Goal: Information Seeking & Learning: Learn about a topic

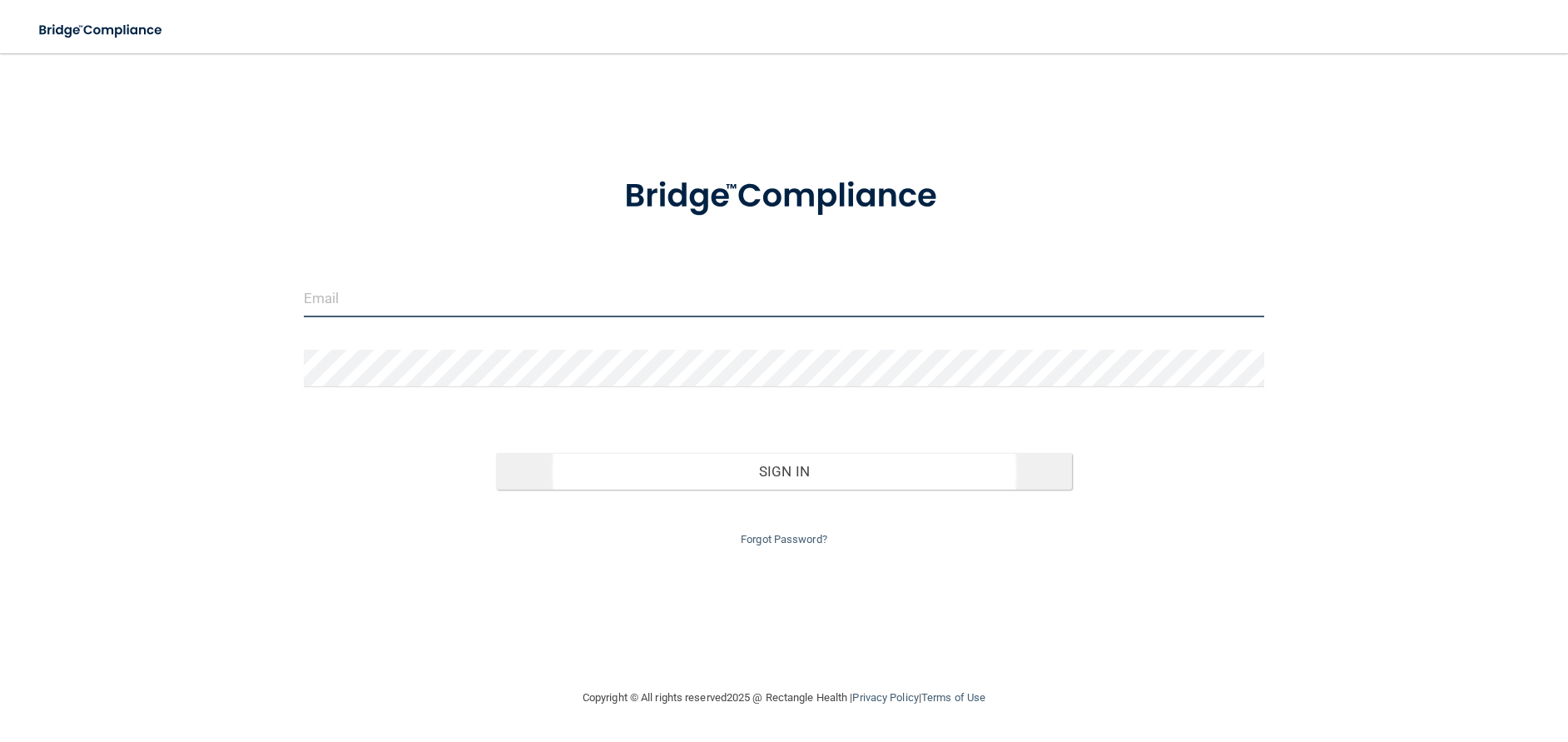
type input "[EMAIL_ADDRESS][DOMAIN_NAME]"
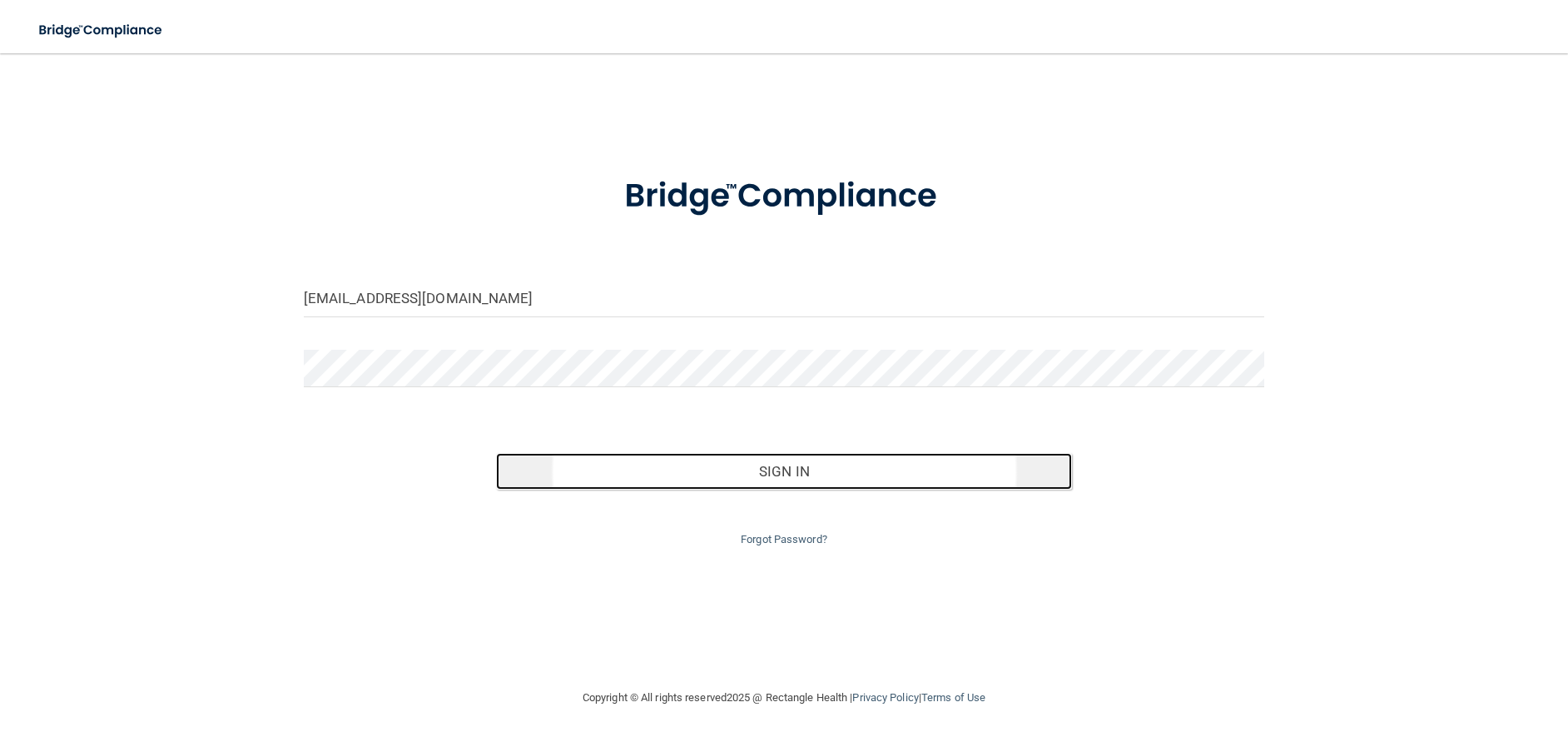
click at [780, 478] on button "Sign In" at bounding box center [784, 471] width 577 height 36
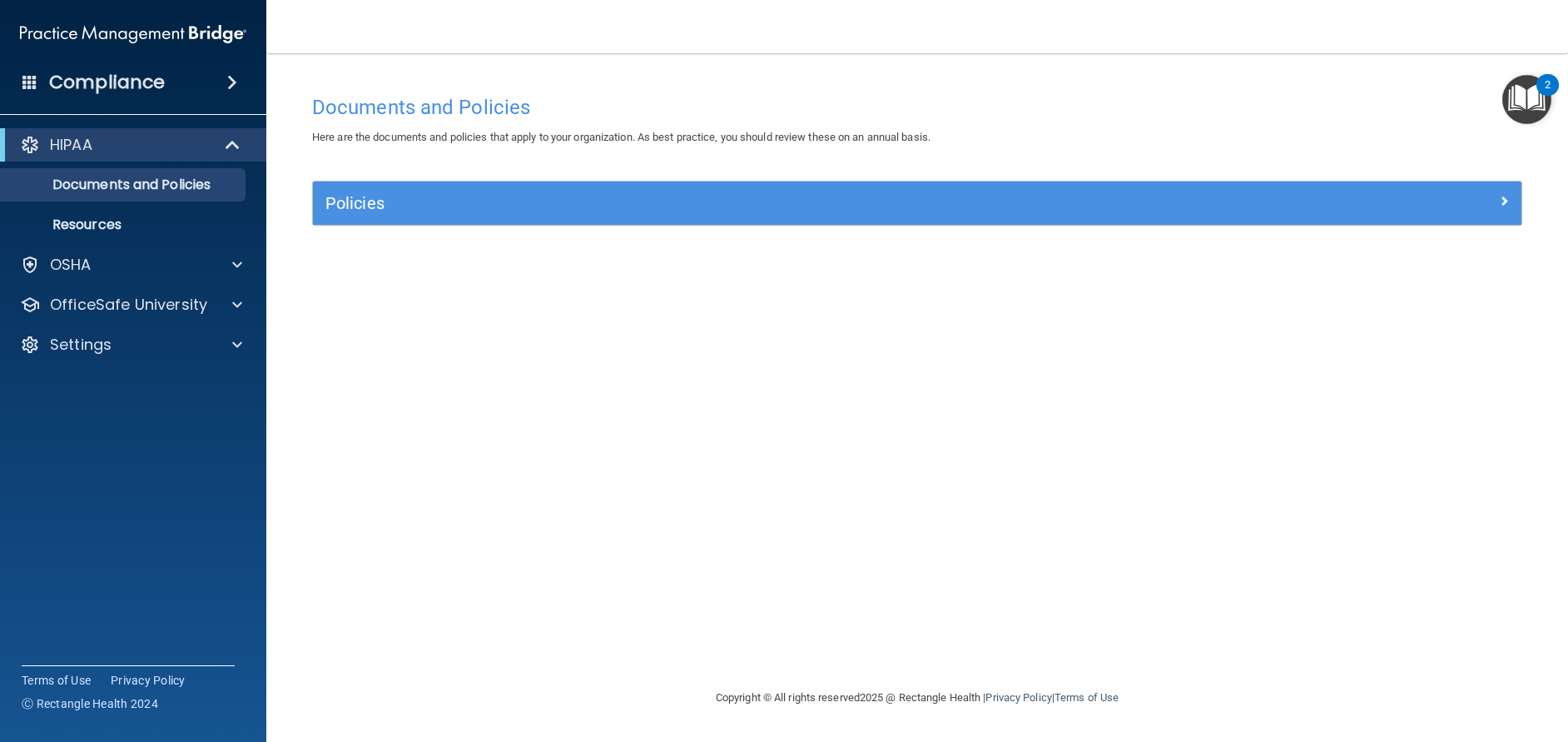
click at [1527, 93] on img "Open Resource Center, 2 new notifications" at bounding box center [1526, 99] width 49 height 49
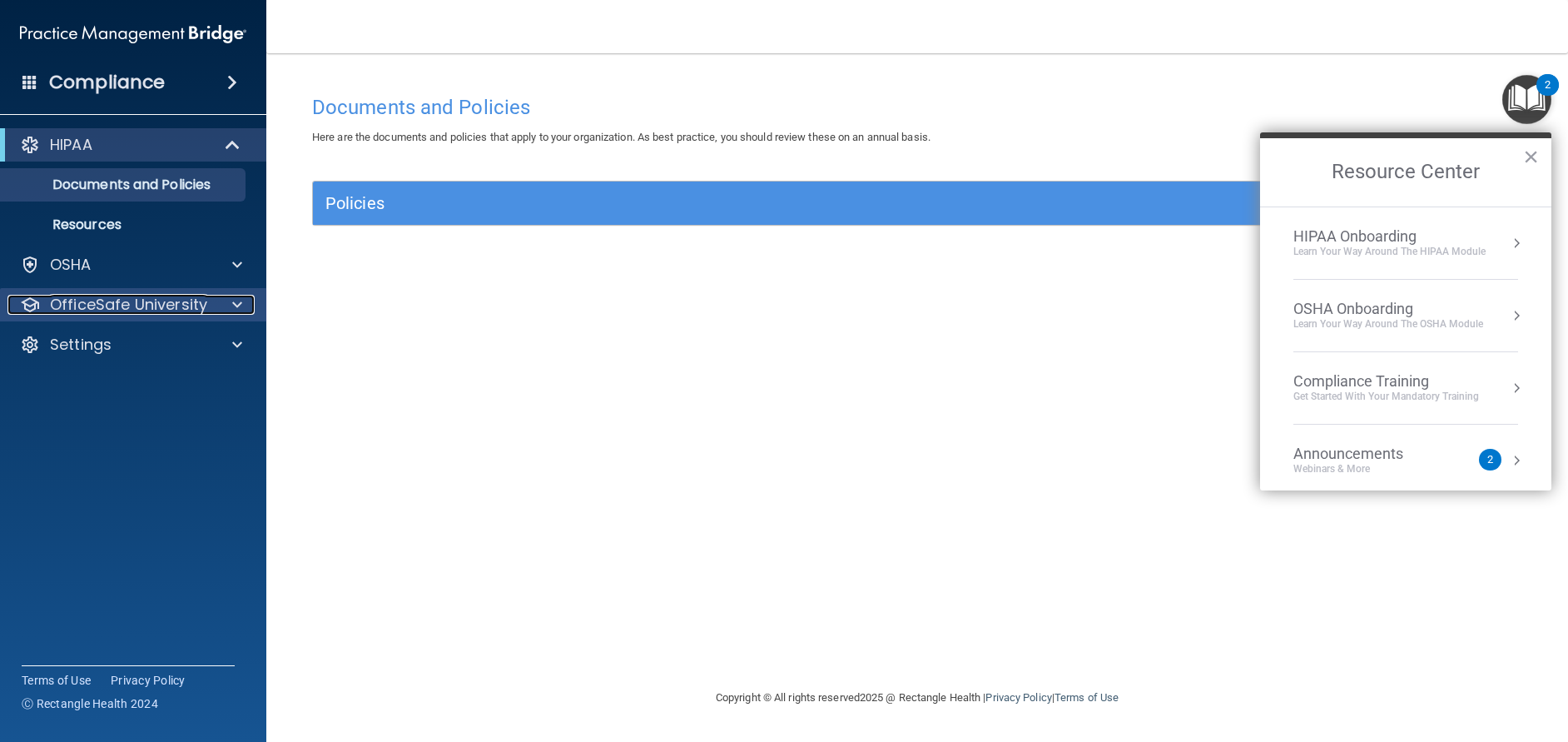
click at [174, 312] on p "OfficeSafe University" at bounding box center [128, 305] width 157 height 20
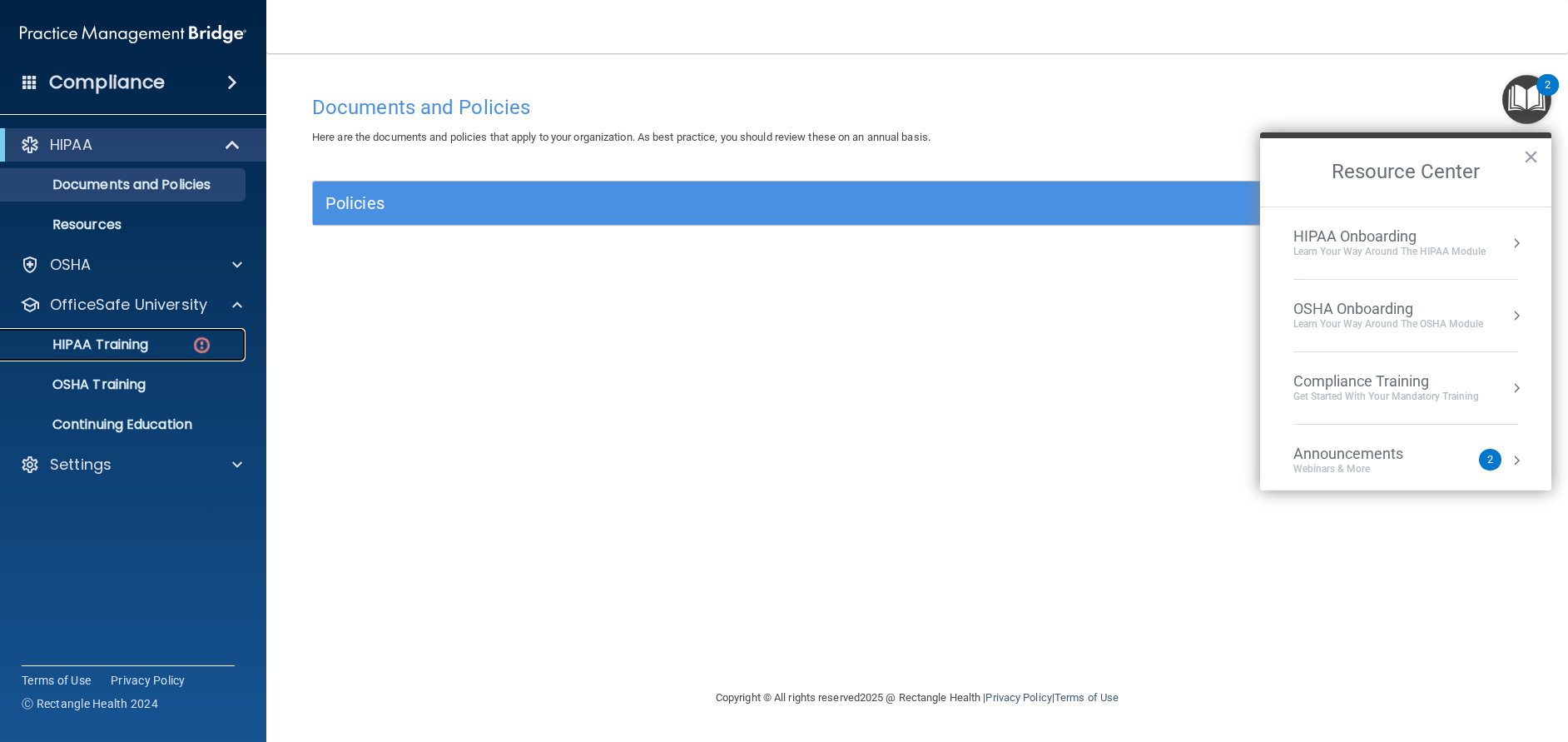
click at [133, 353] on p "HIPAA Training" at bounding box center [79, 344] width 137 height 16
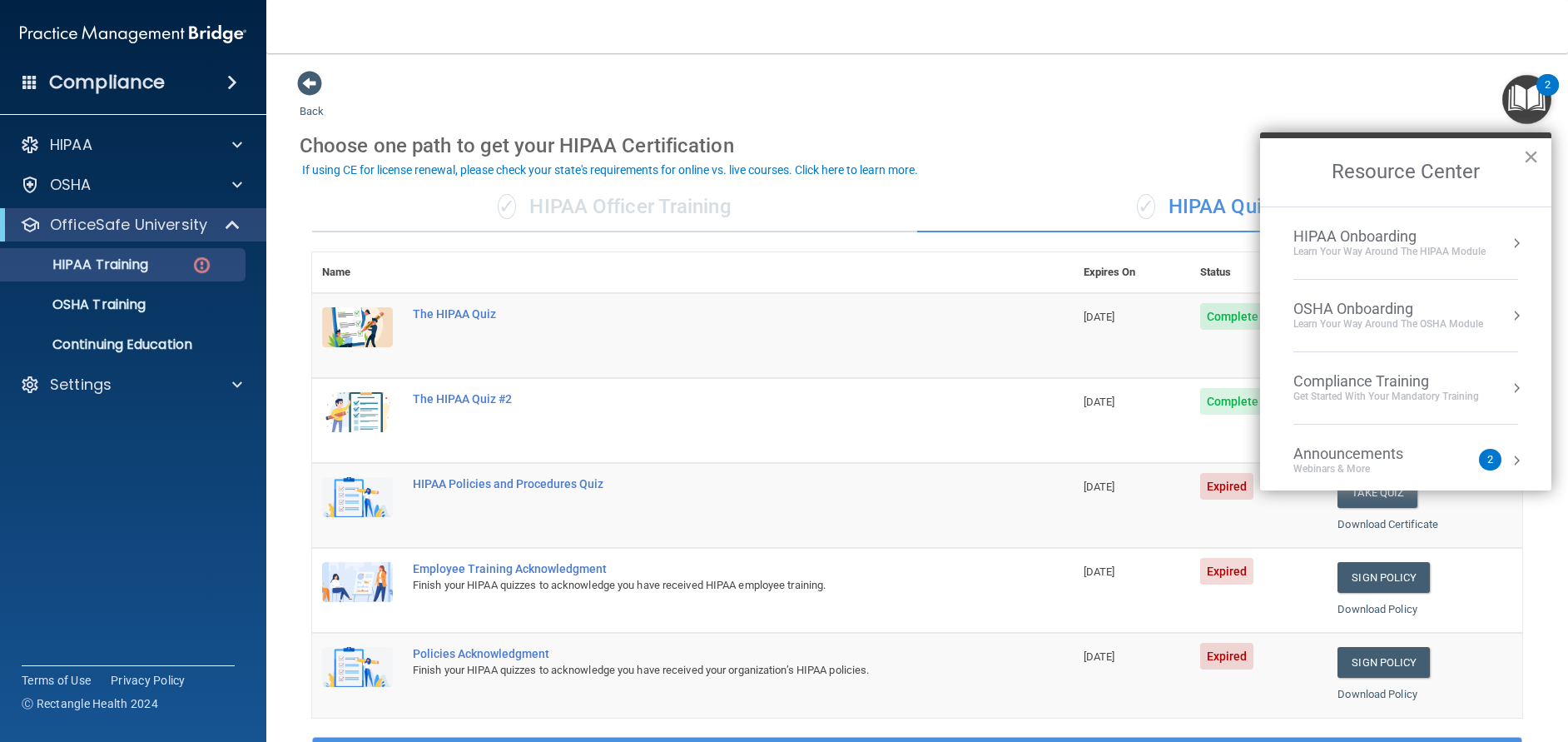
click at [1528, 160] on button "×" at bounding box center [1531, 156] width 16 height 27
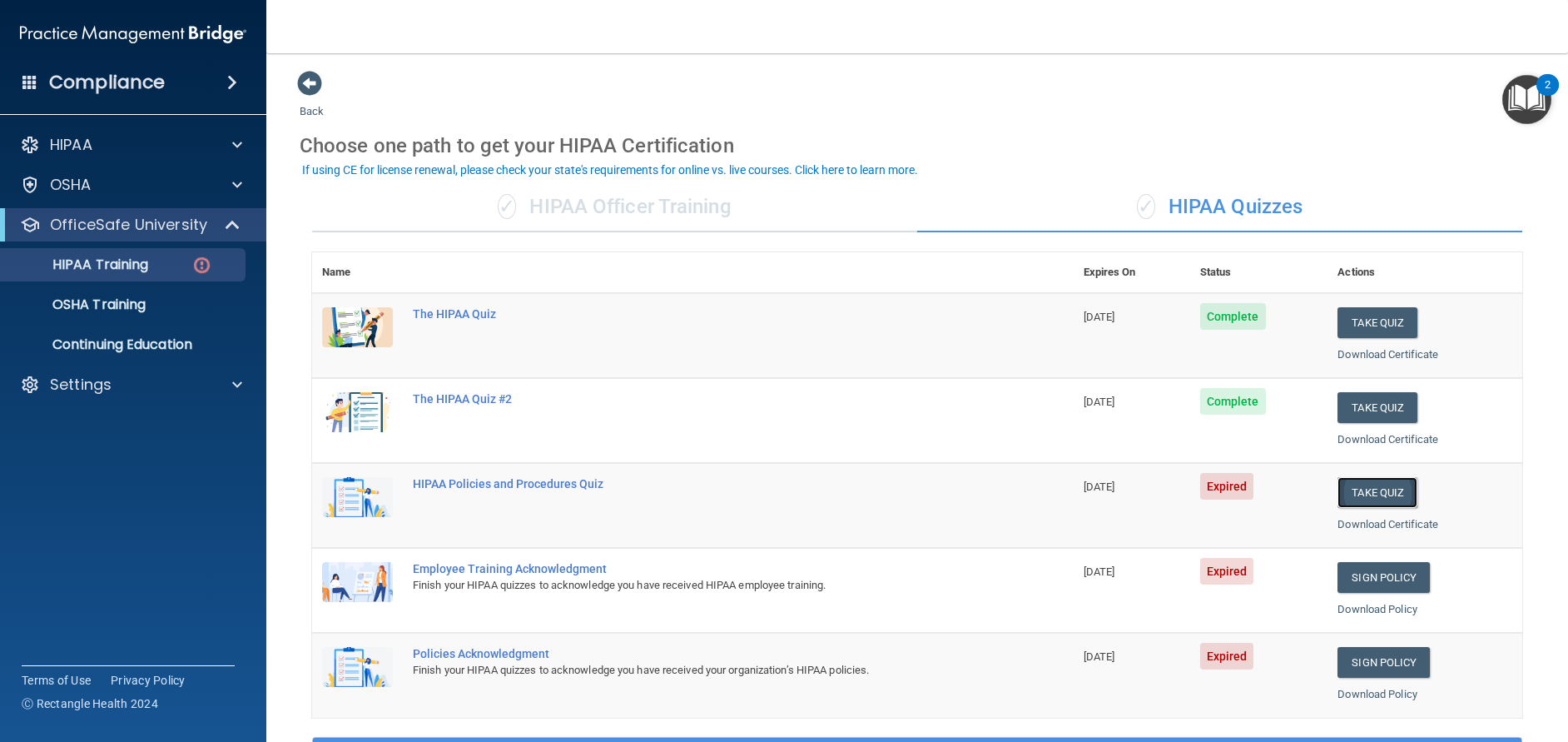
click at [1372, 492] on button "Take Quiz" at bounding box center [1377, 492] width 80 height 30
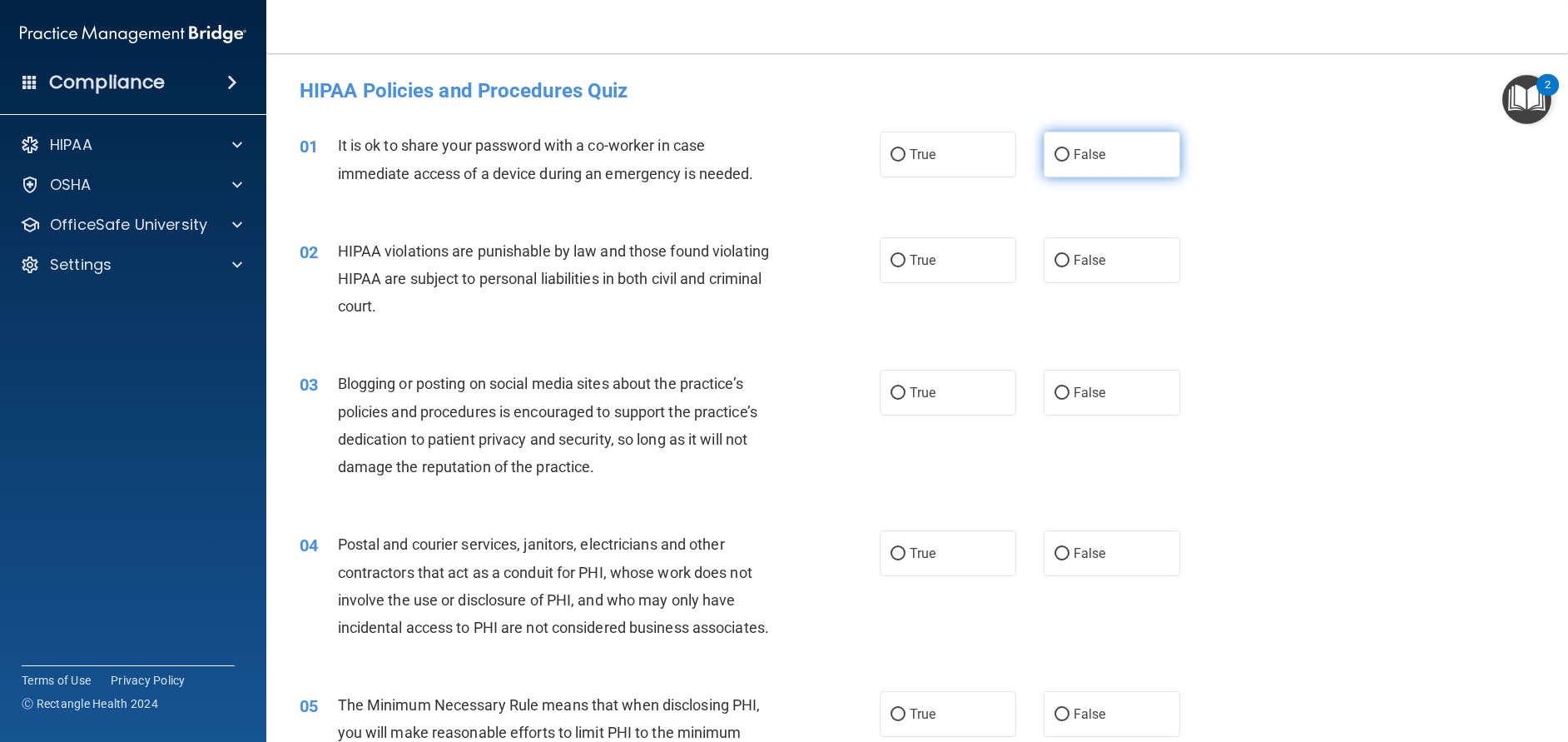
click at [1054, 155] on input "False" at bounding box center [1061, 155] width 15 height 12
radio input "true"
click at [895, 260] on input "True" at bounding box center [897, 260] width 15 height 12
radio input "true"
click at [1054, 395] on input "False" at bounding box center [1061, 393] width 15 height 12
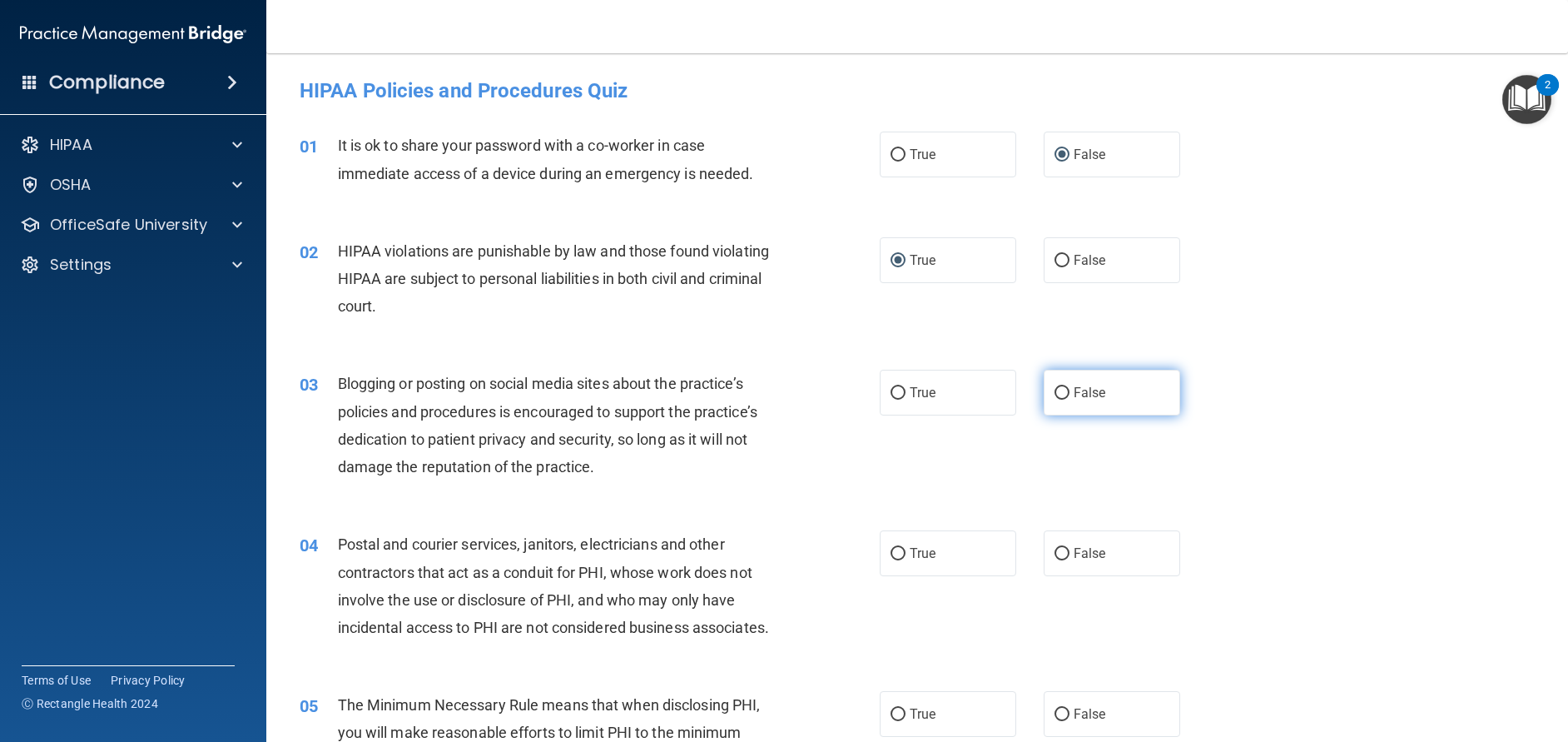
radio input "true"
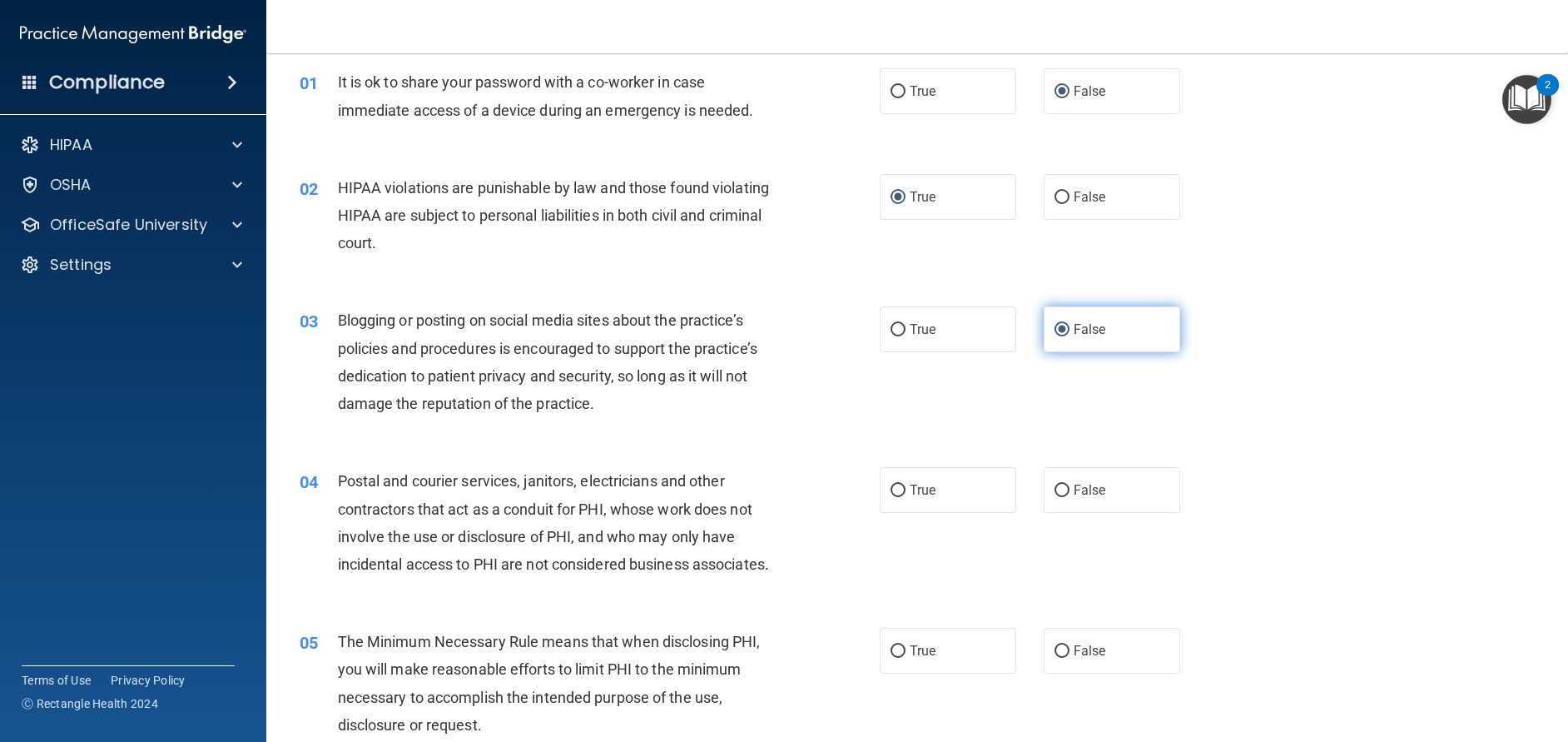
scroll to position [67, 0]
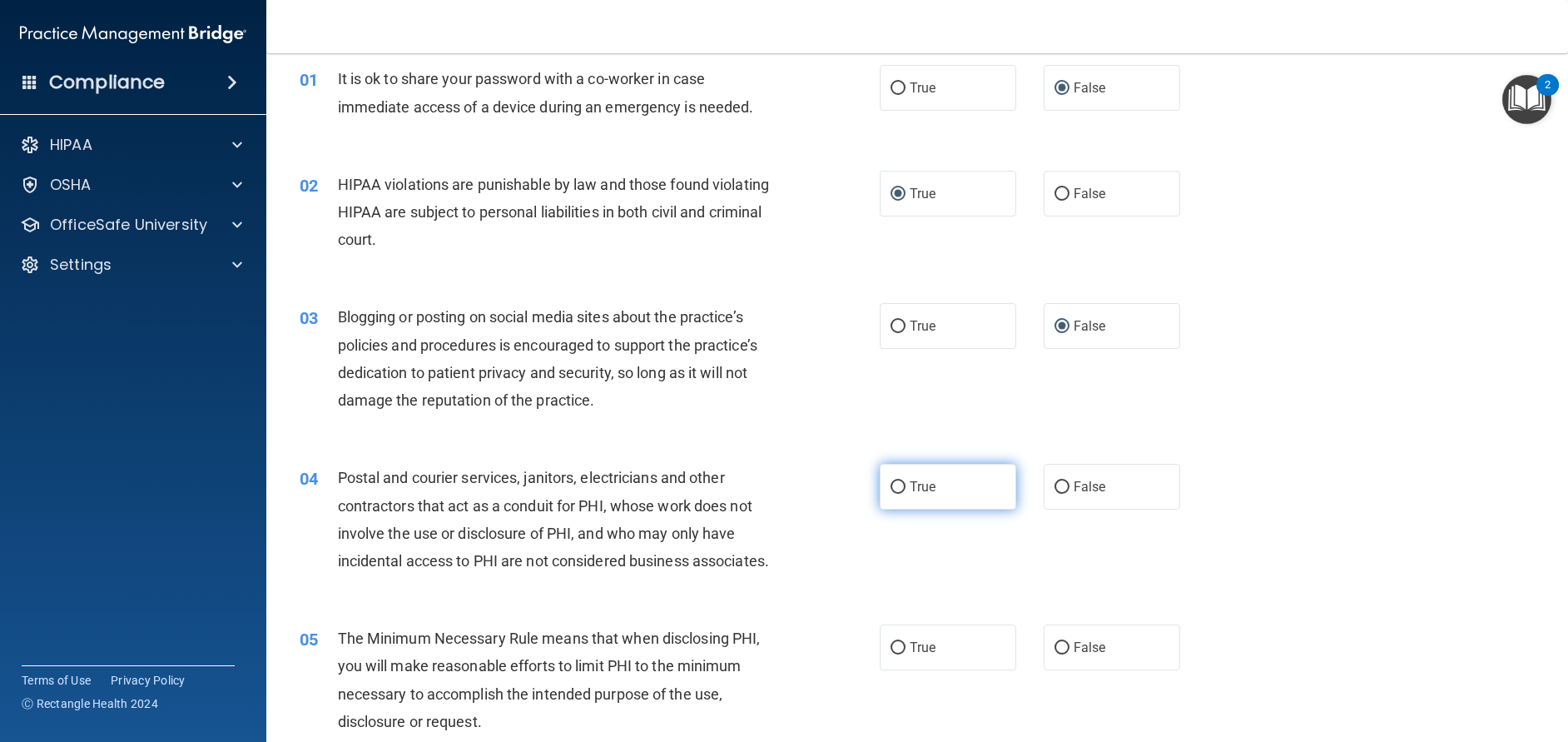
click at [896, 482] on input "True" at bounding box center [897, 487] width 15 height 12
radio input "true"
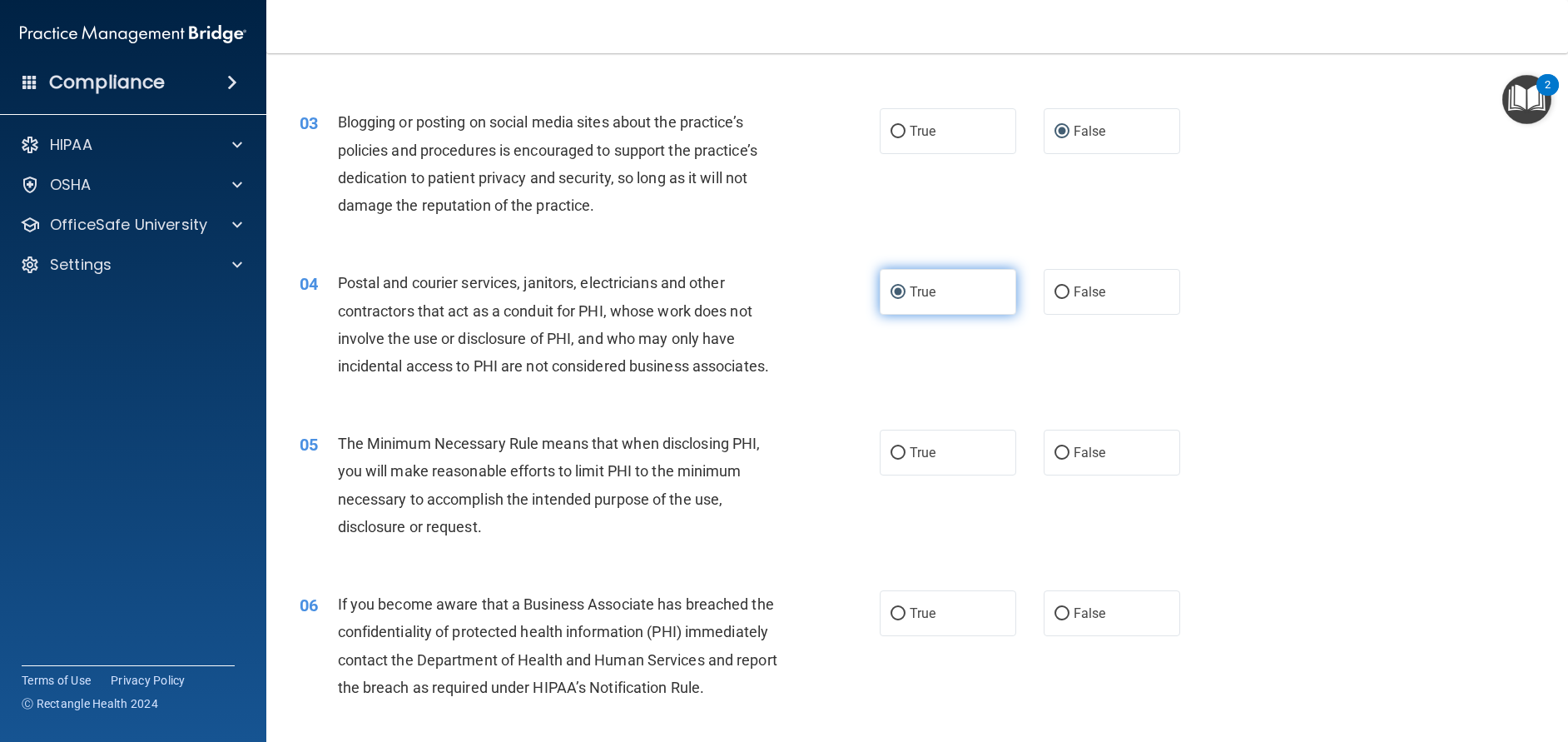
scroll to position [267, 0]
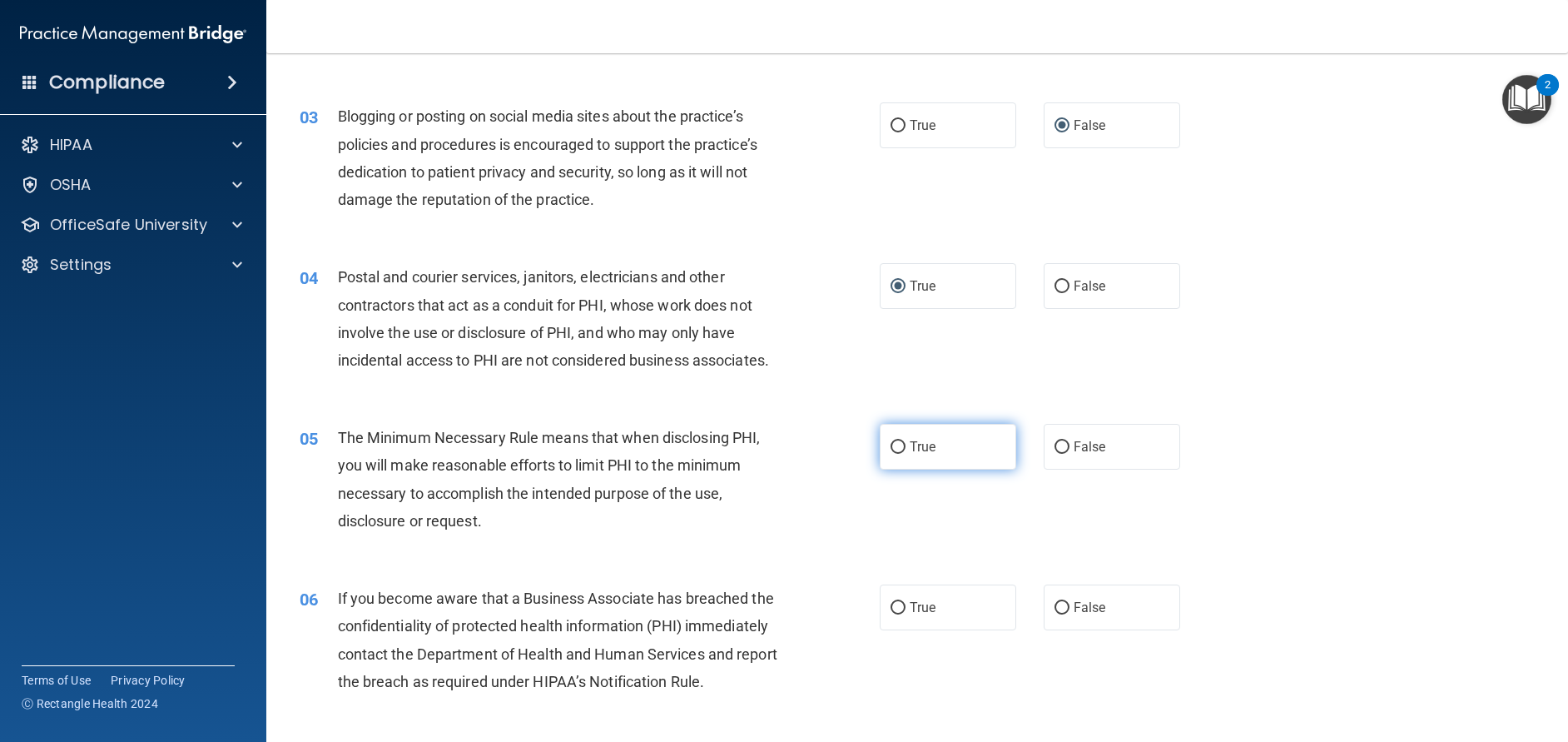
click at [896, 469] on label "True" at bounding box center [948, 446] width 136 height 46
click at [896, 454] on input "True" at bounding box center [897, 447] width 15 height 12
radio input "true"
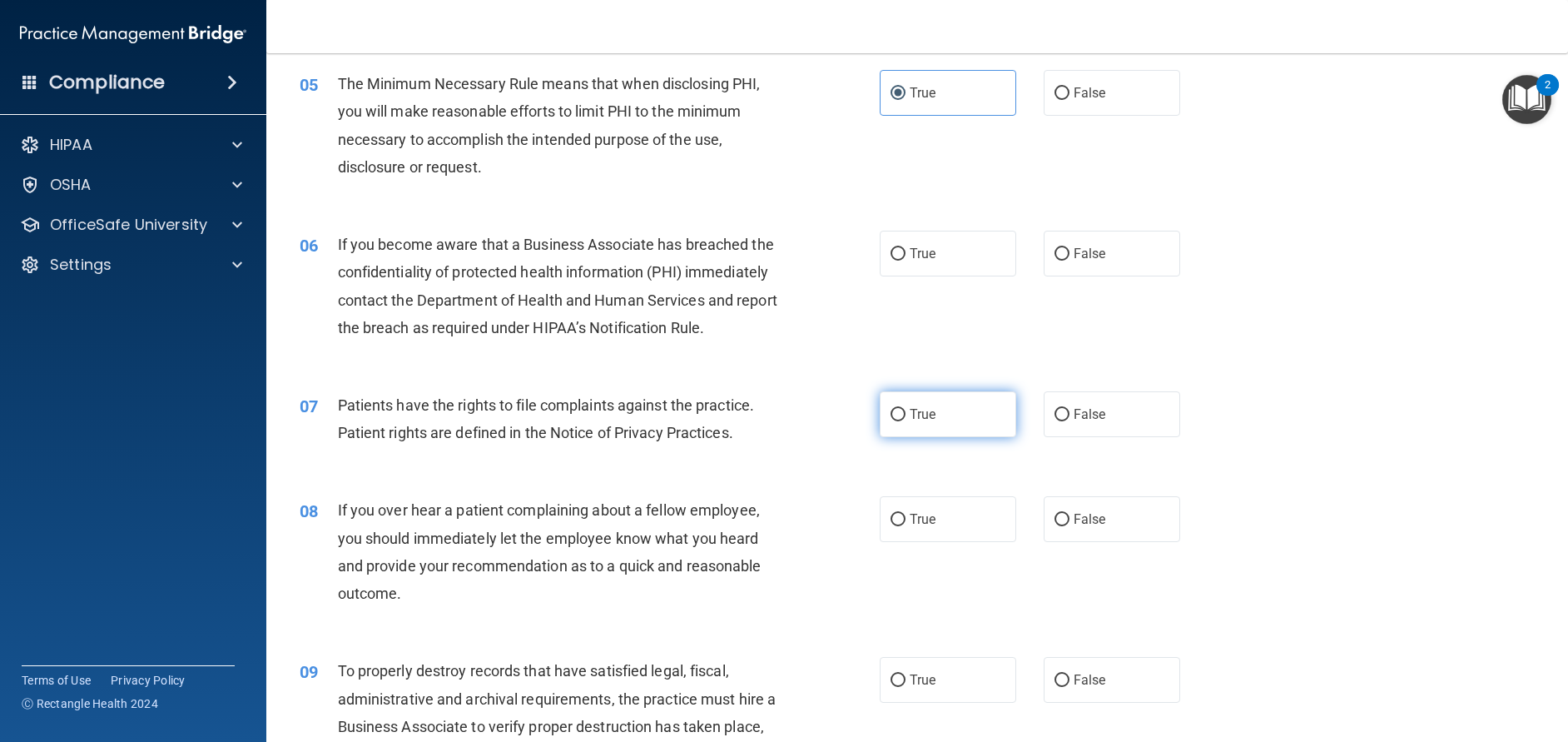
scroll to position [630, 0]
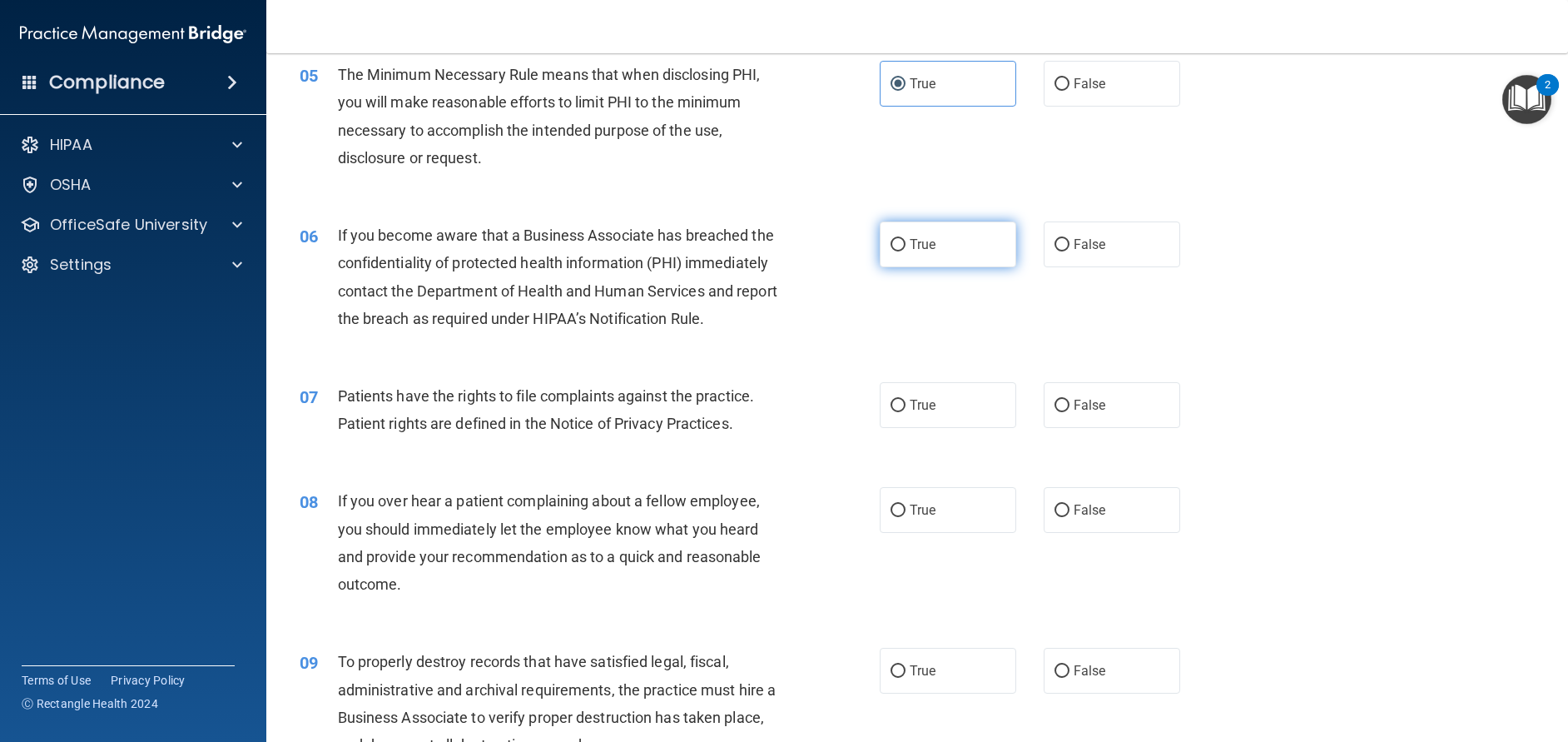
click at [893, 252] on input "True" at bounding box center [897, 245] width 15 height 12
radio input "true"
click at [891, 412] on input "True" at bounding box center [897, 405] width 15 height 12
radio input "true"
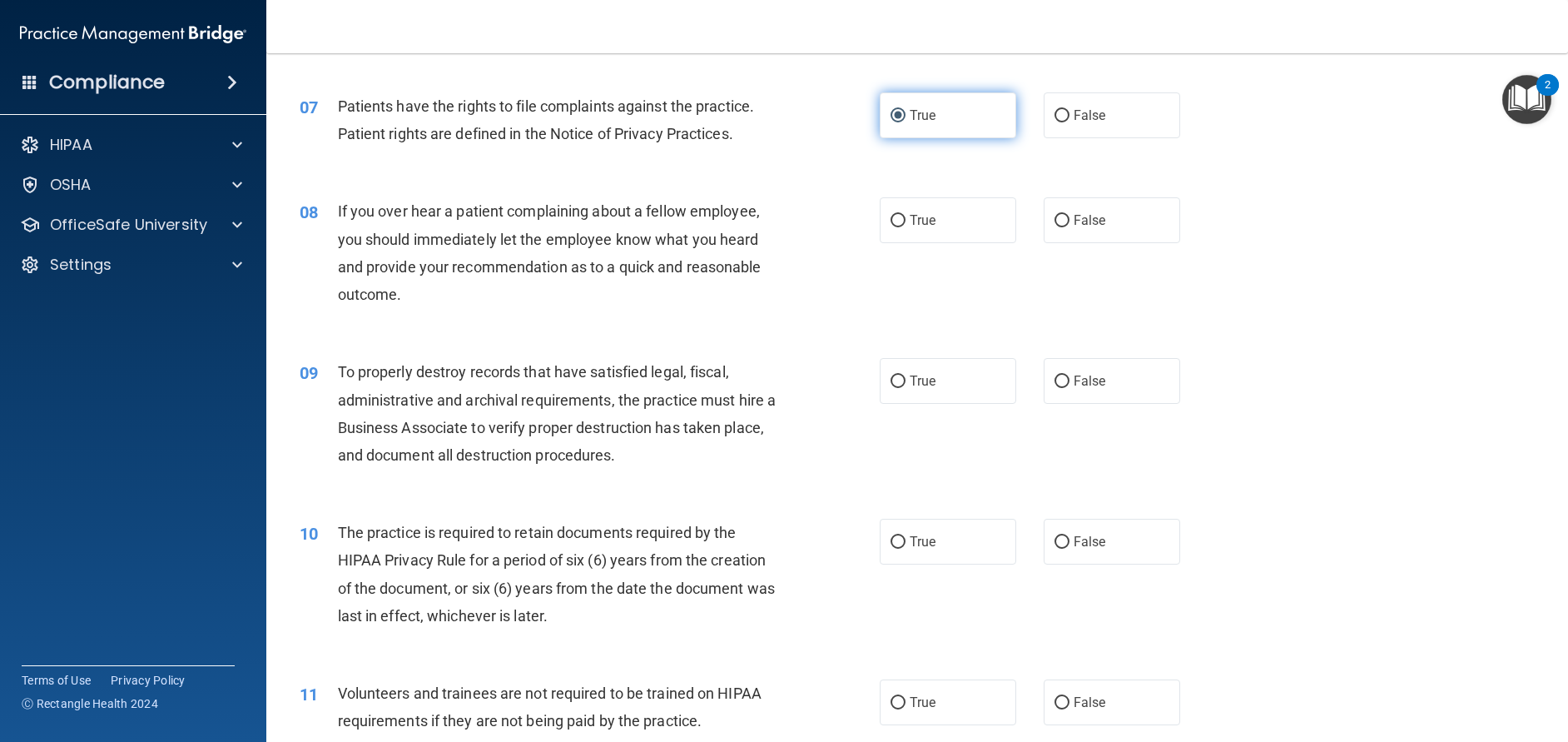
scroll to position [917, 0]
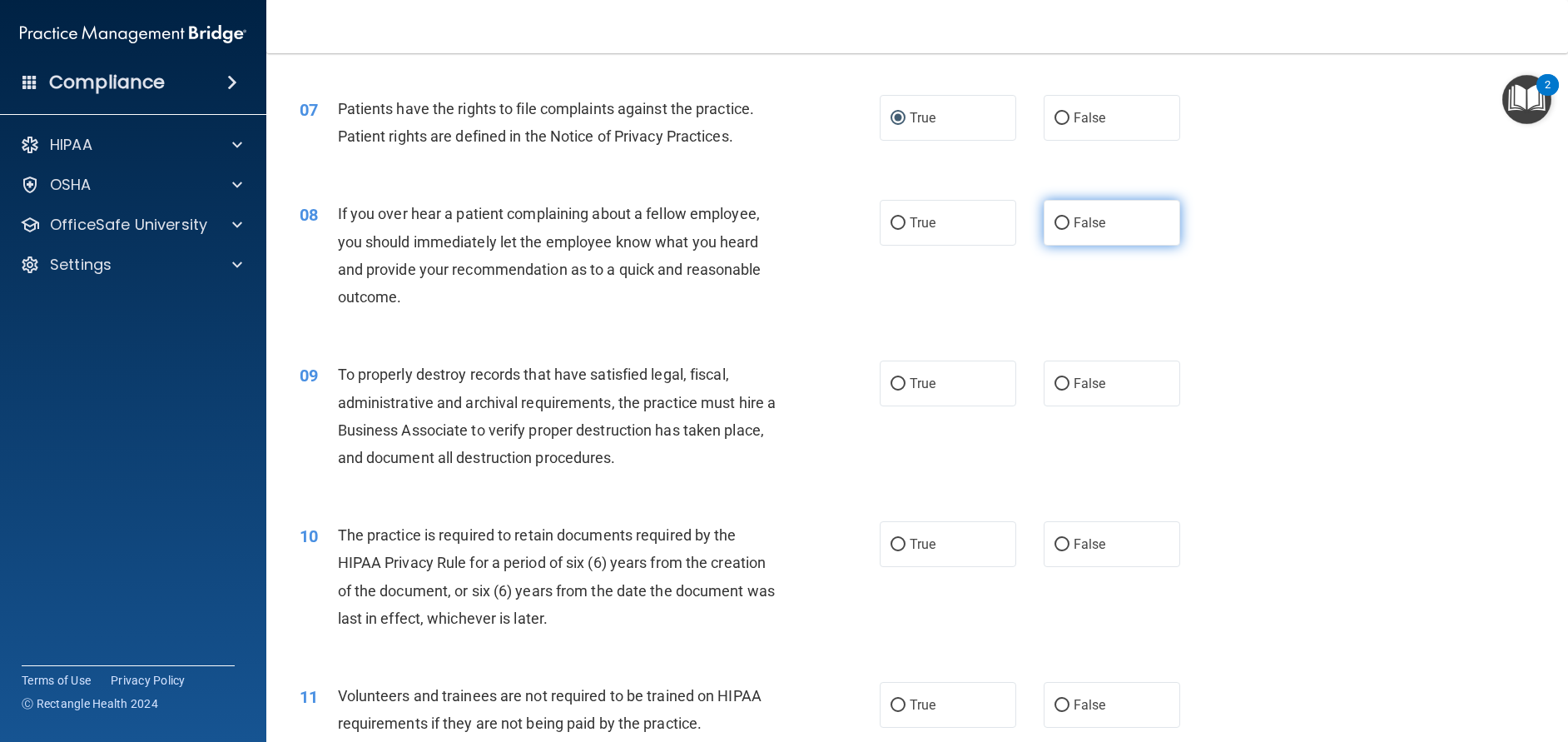
click at [1056, 230] on input "False" at bounding box center [1061, 223] width 15 height 12
radio input "true"
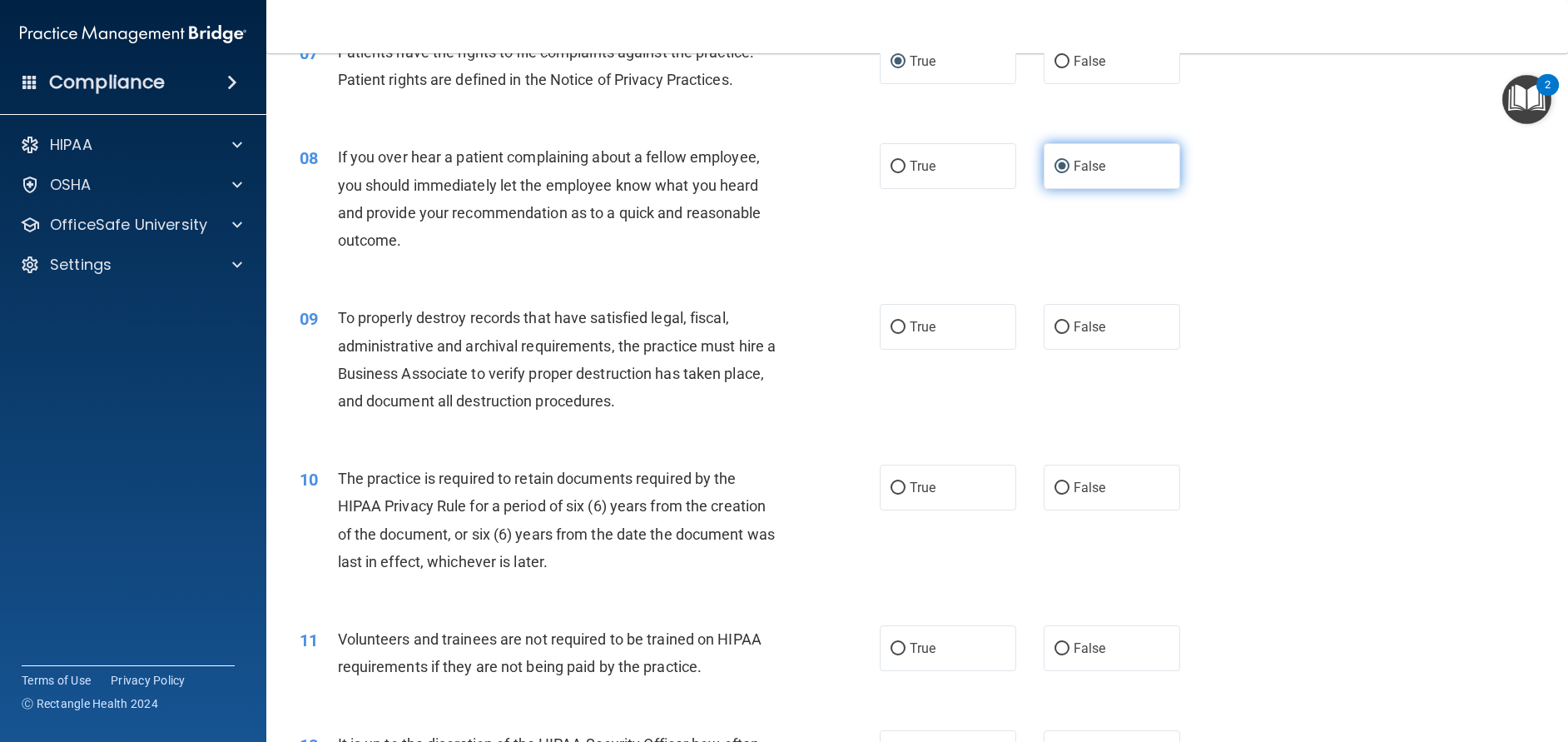
scroll to position [975, 0]
click at [1054, 332] on input "False" at bounding box center [1061, 325] width 15 height 12
radio input "true"
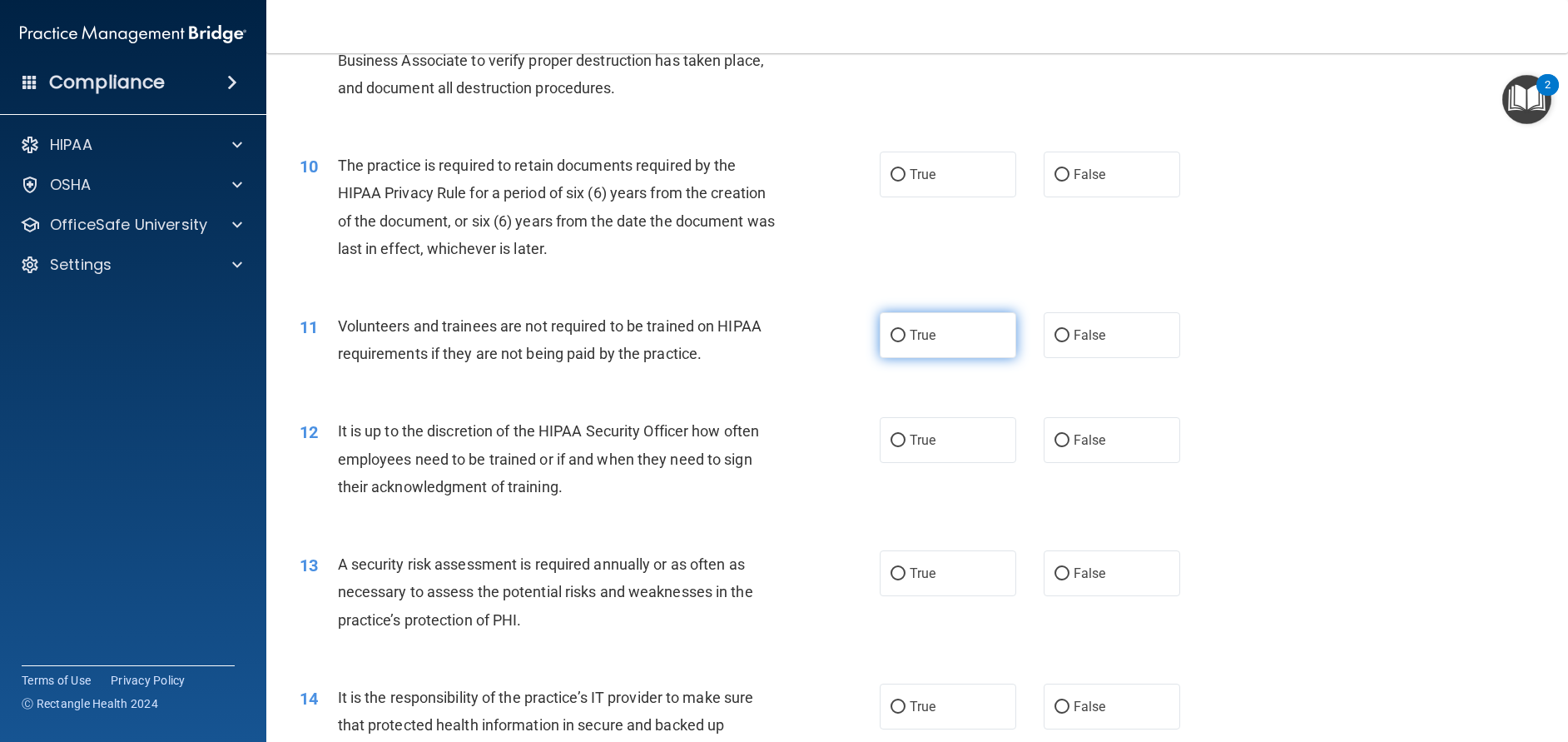
scroll to position [1289, 0]
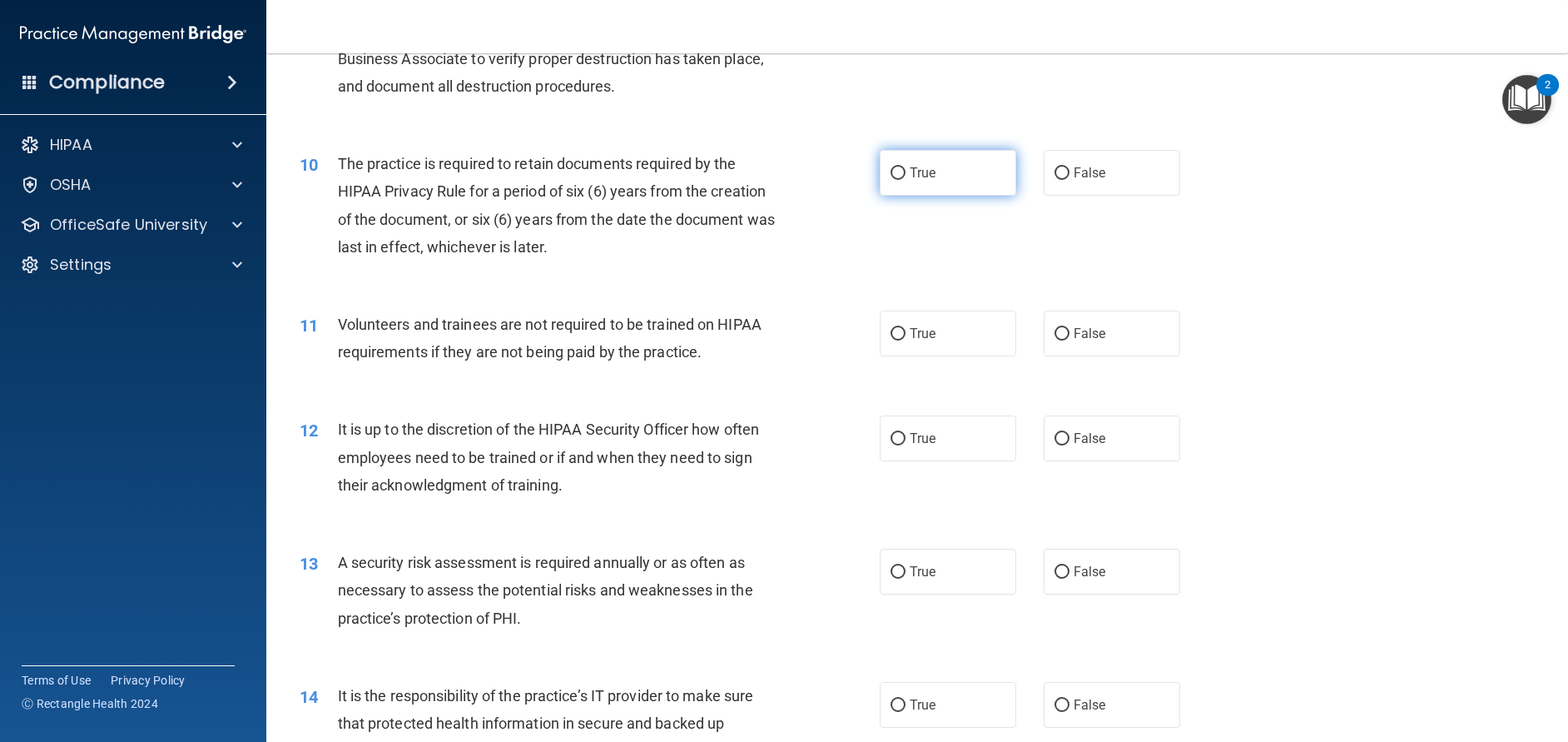
click at [890, 180] on input "True" at bounding box center [897, 174] width 15 height 12
radio input "true"
click at [1054, 340] on input "False" at bounding box center [1061, 334] width 15 height 12
radio input "true"
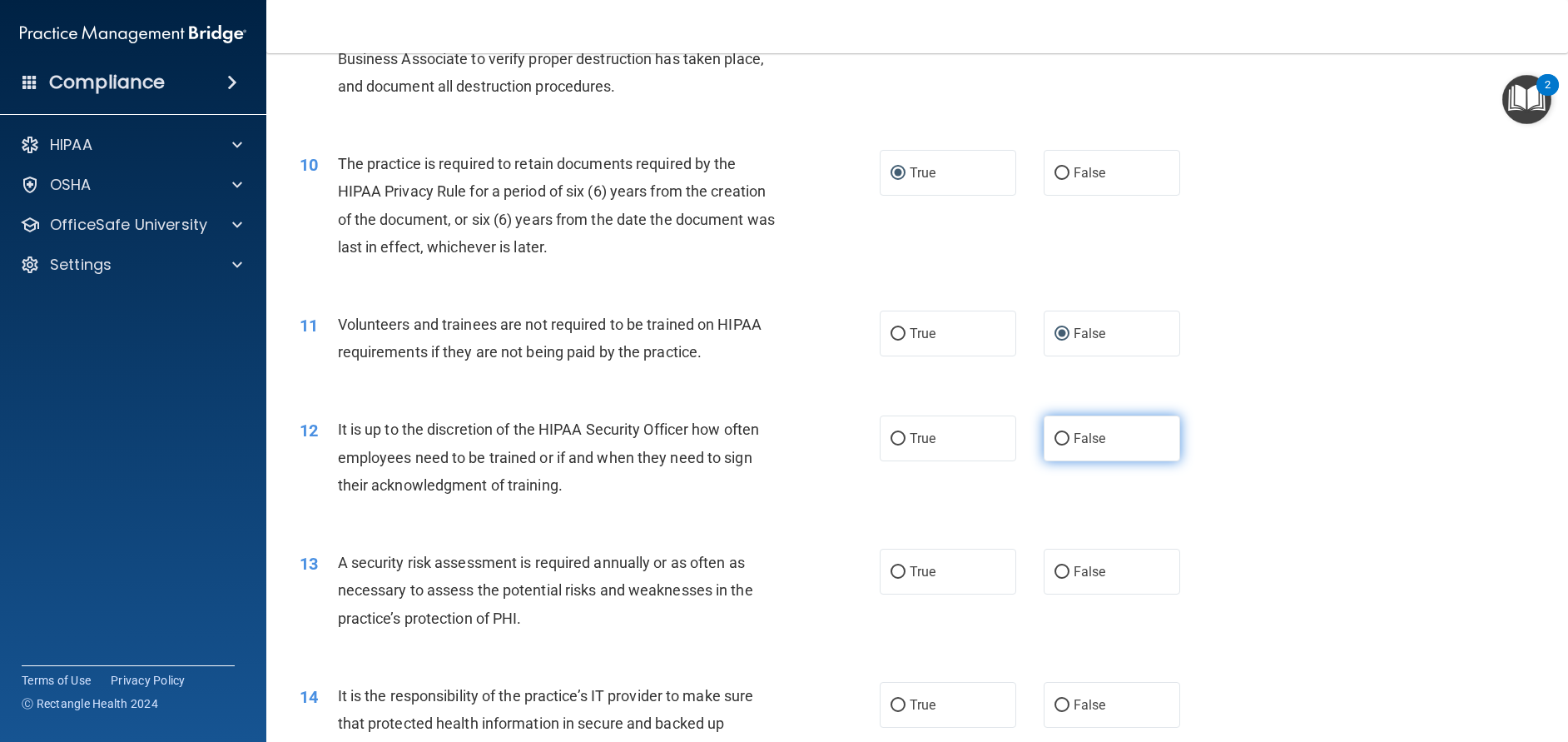
click at [1054, 445] on input "False" at bounding box center [1061, 439] width 15 height 12
radio input "true"
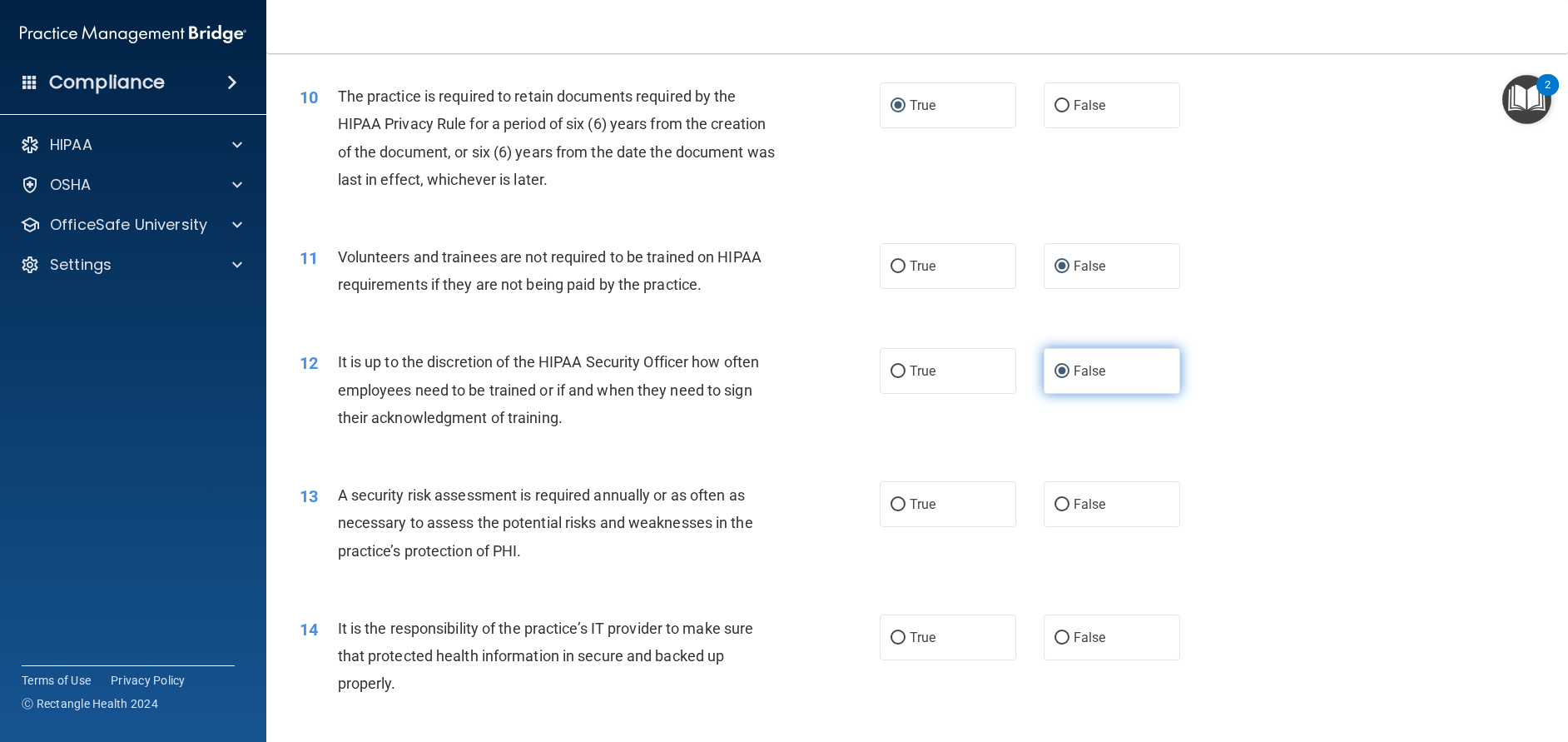
scroll to position [1376, 0]
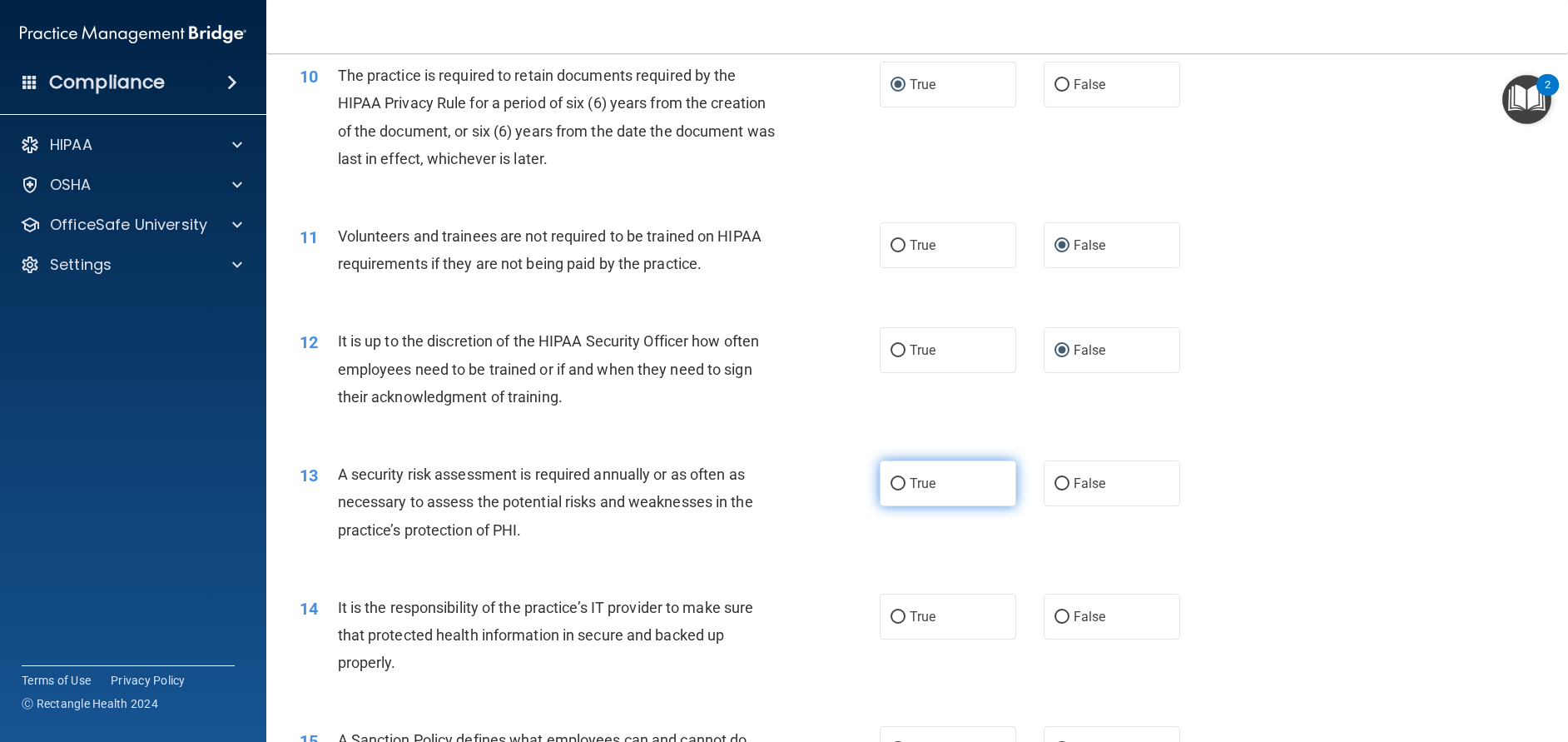
click at [889, 506] on label "True" at bounding box center [948, 483] width 136 height 46
click at [890, 490] on input "True" at bounding box center [897, 484] width 15 height 12
radio input "true"
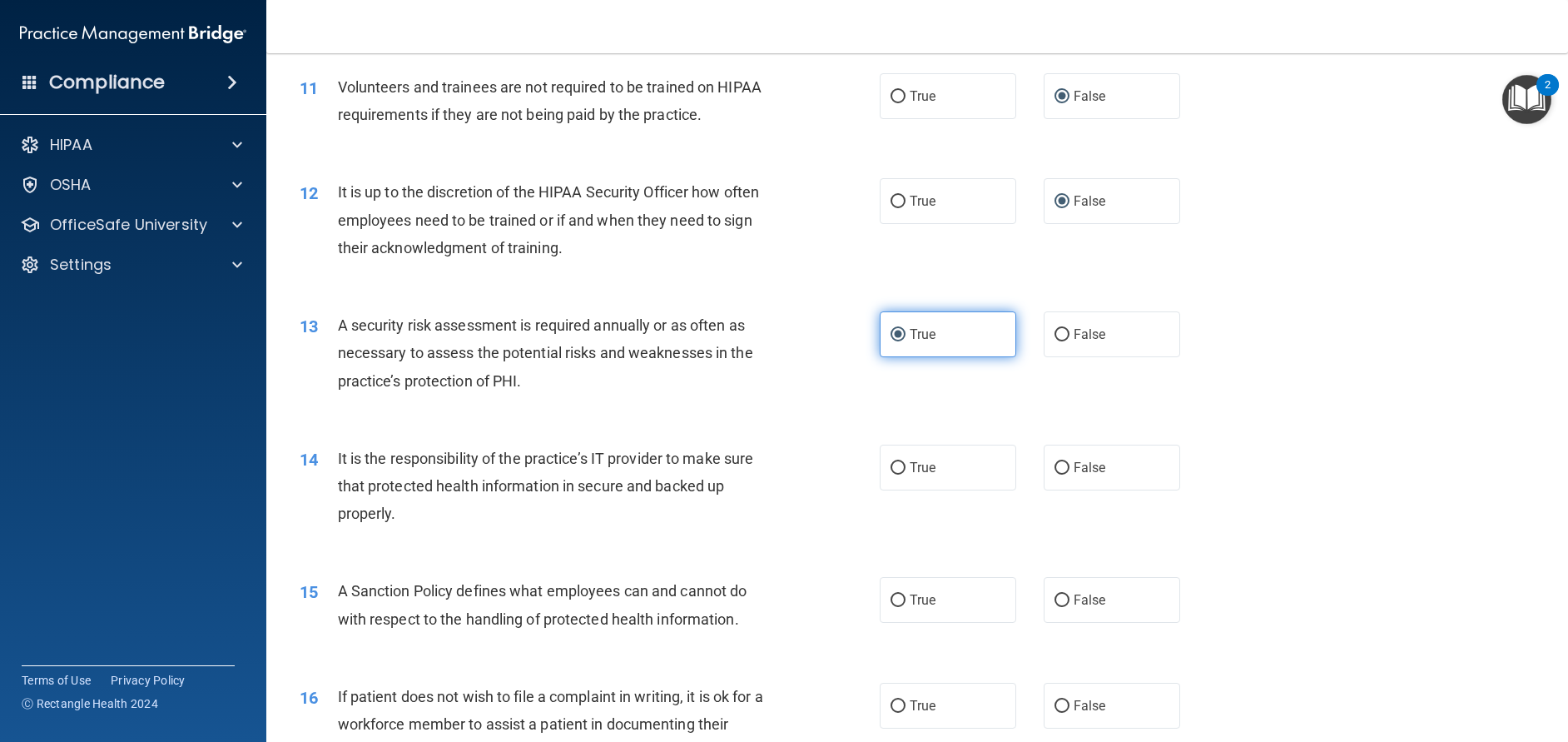
scroll to position [1528, 0]
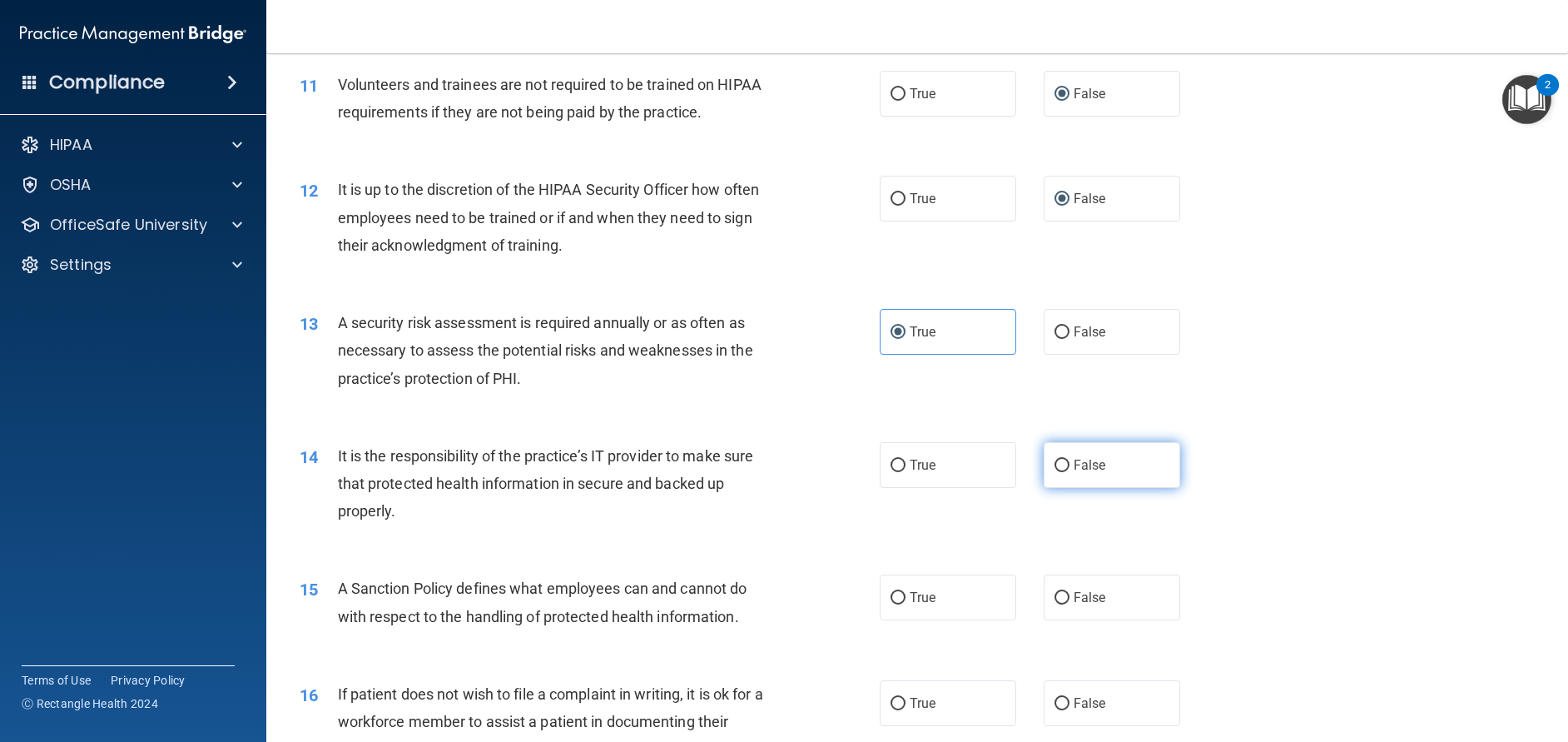
click at [1054, 472] on input "False" at bounding box center [1061, 465] width 15 height 12
radio input "true"
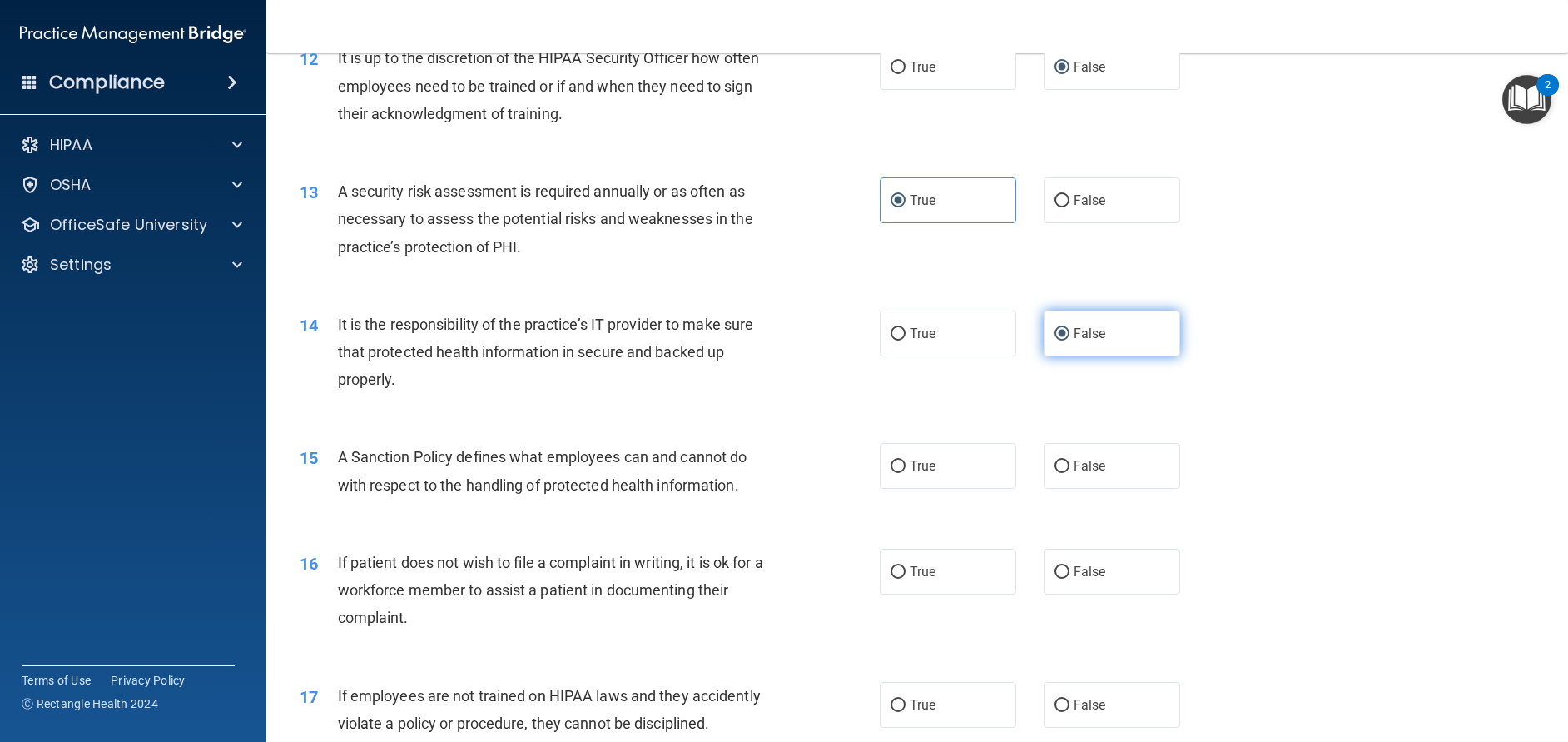
scroll to position [1661, 0]
click at [890, 471] on input "True" at bounding box center [897, 464] width 15 height 12
radio input "true"
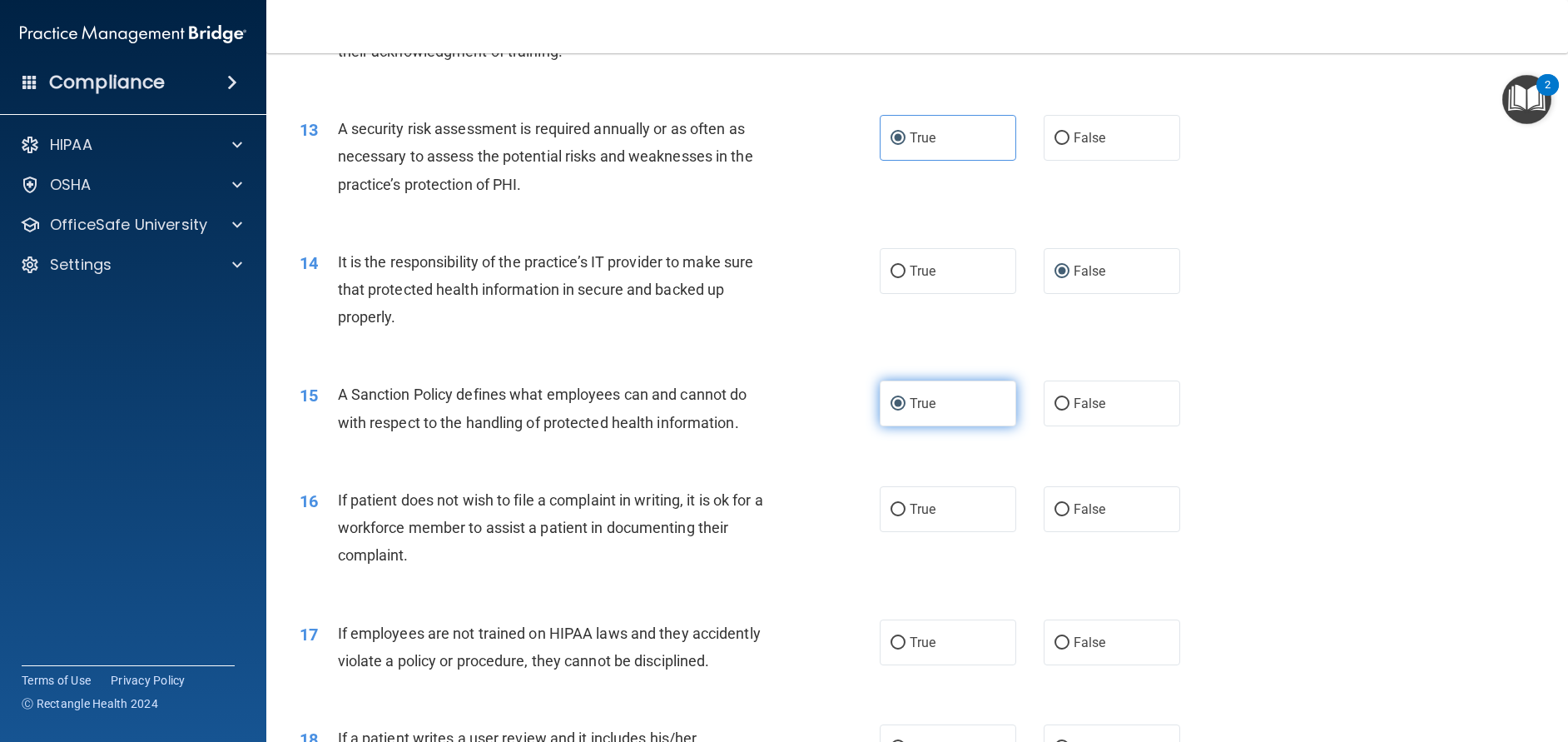
scroll to position [1725, 0]
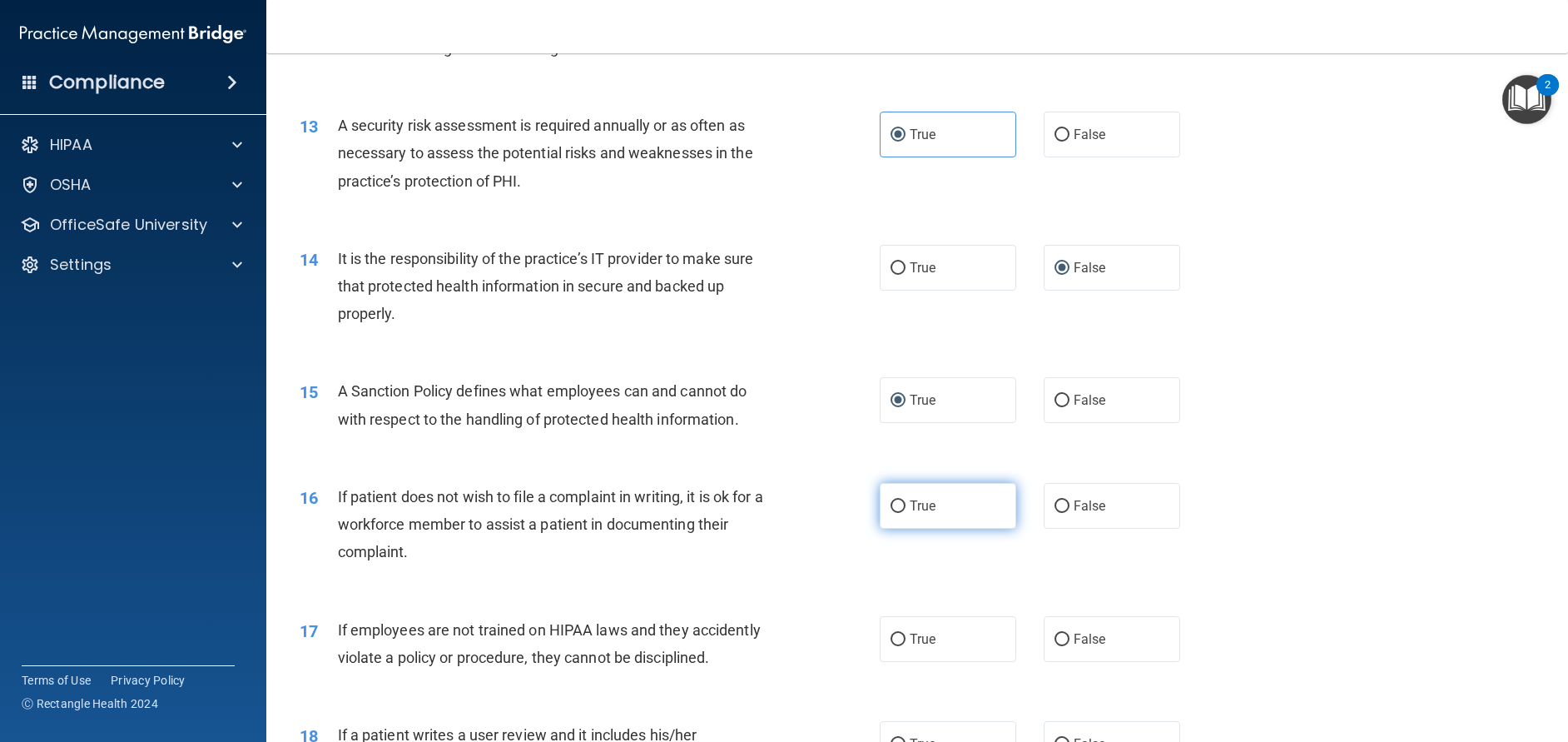
click at [894, 513] on input "True" at bounding box center [897, 506] width 15 height 12
radio input "true"
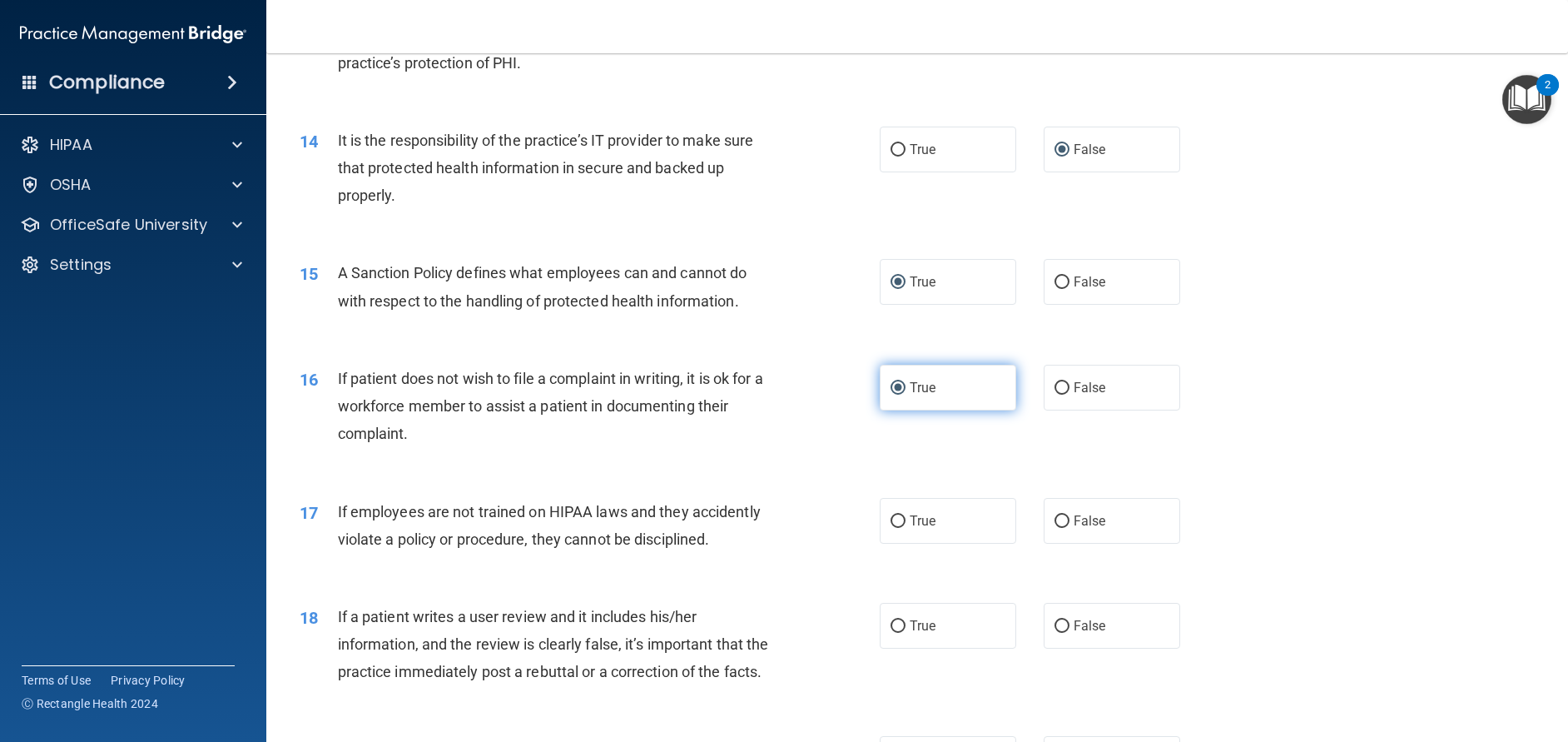
scroll to position [1846, 0]
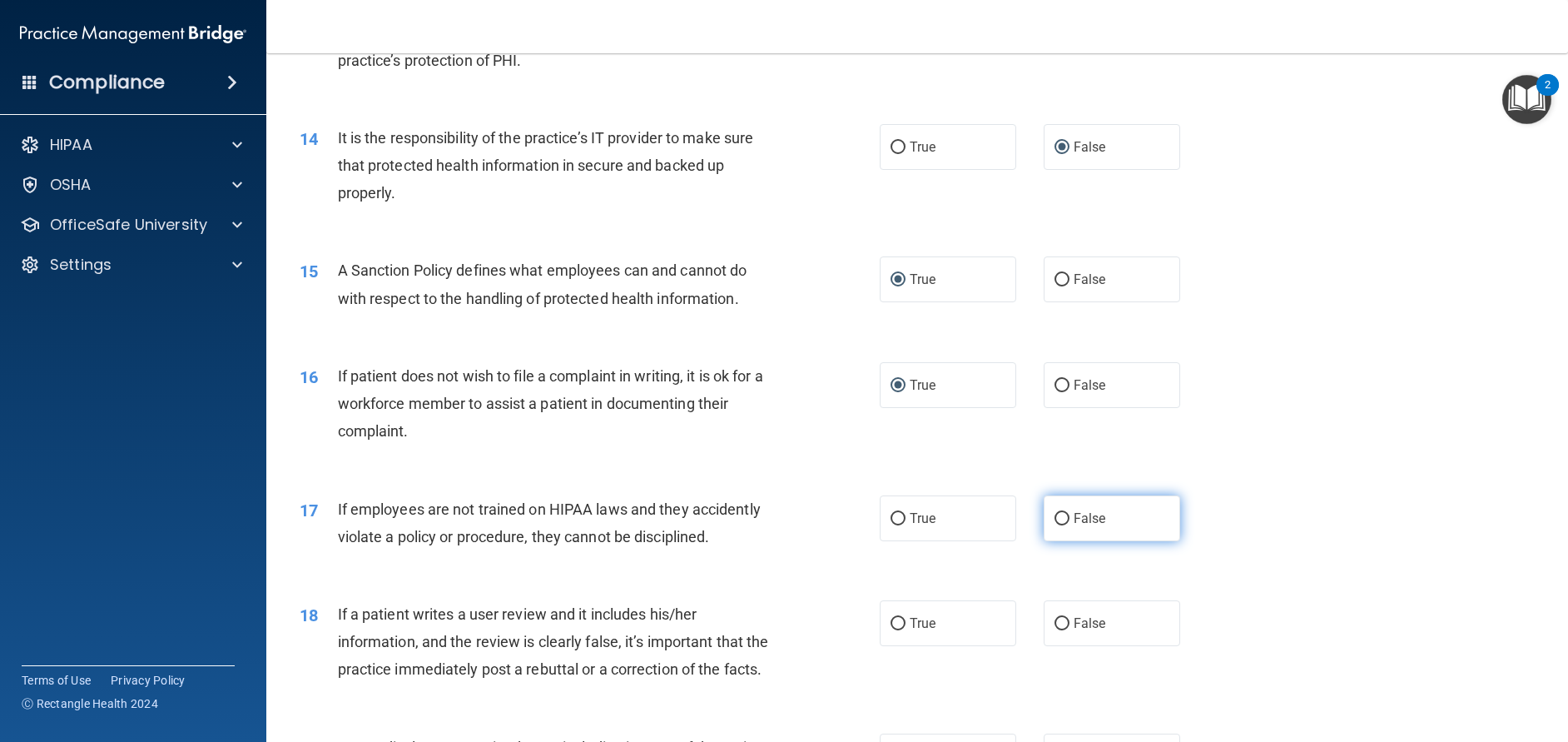
click at [1054, 525] on input "False" at bounding box center [1061, 519] width 15 height 12
radio input "true"
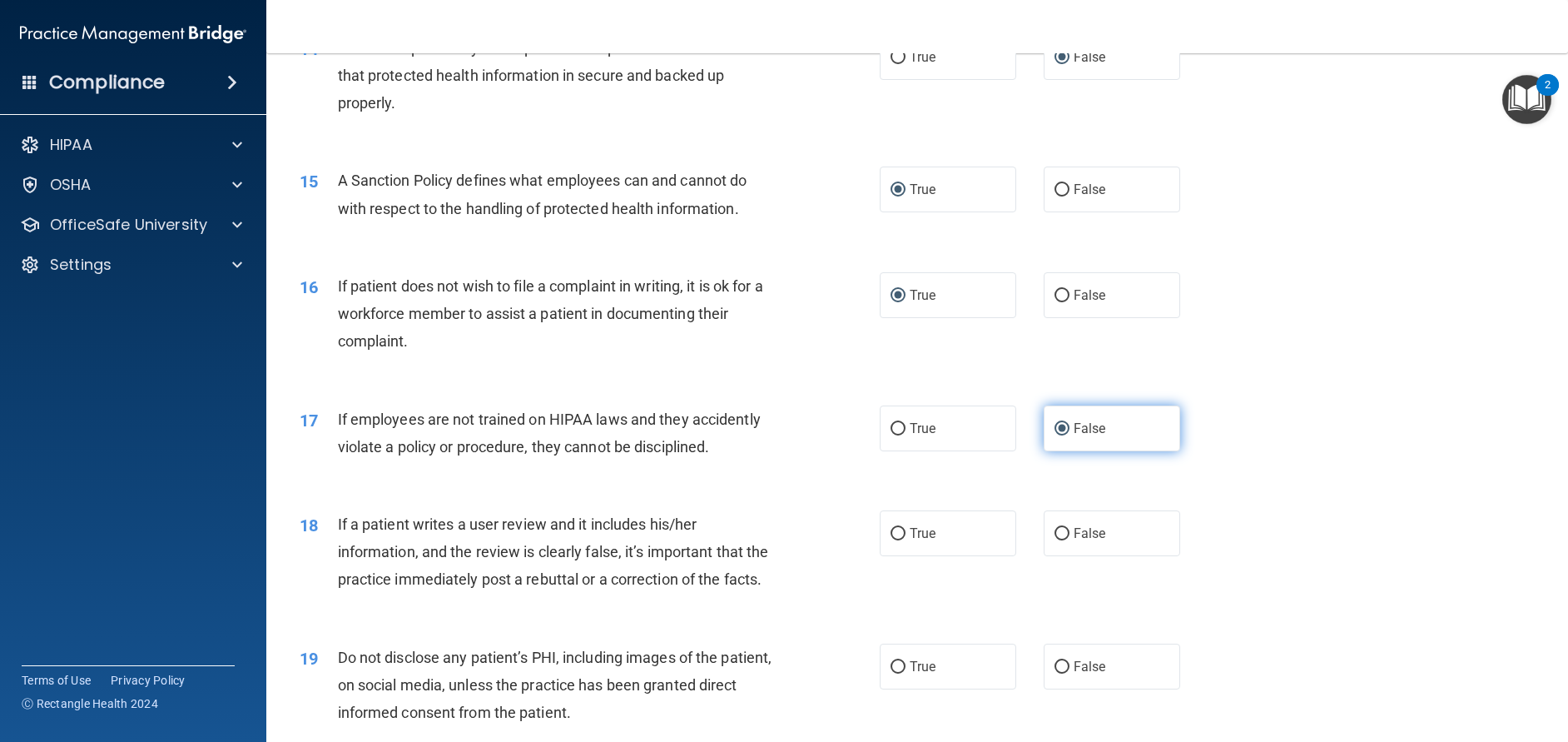
scroll to position [1937, 0]
click at [1054, 540] on input "False" at bounding box center [1061, 533] width 15 height 12
radio input "true"
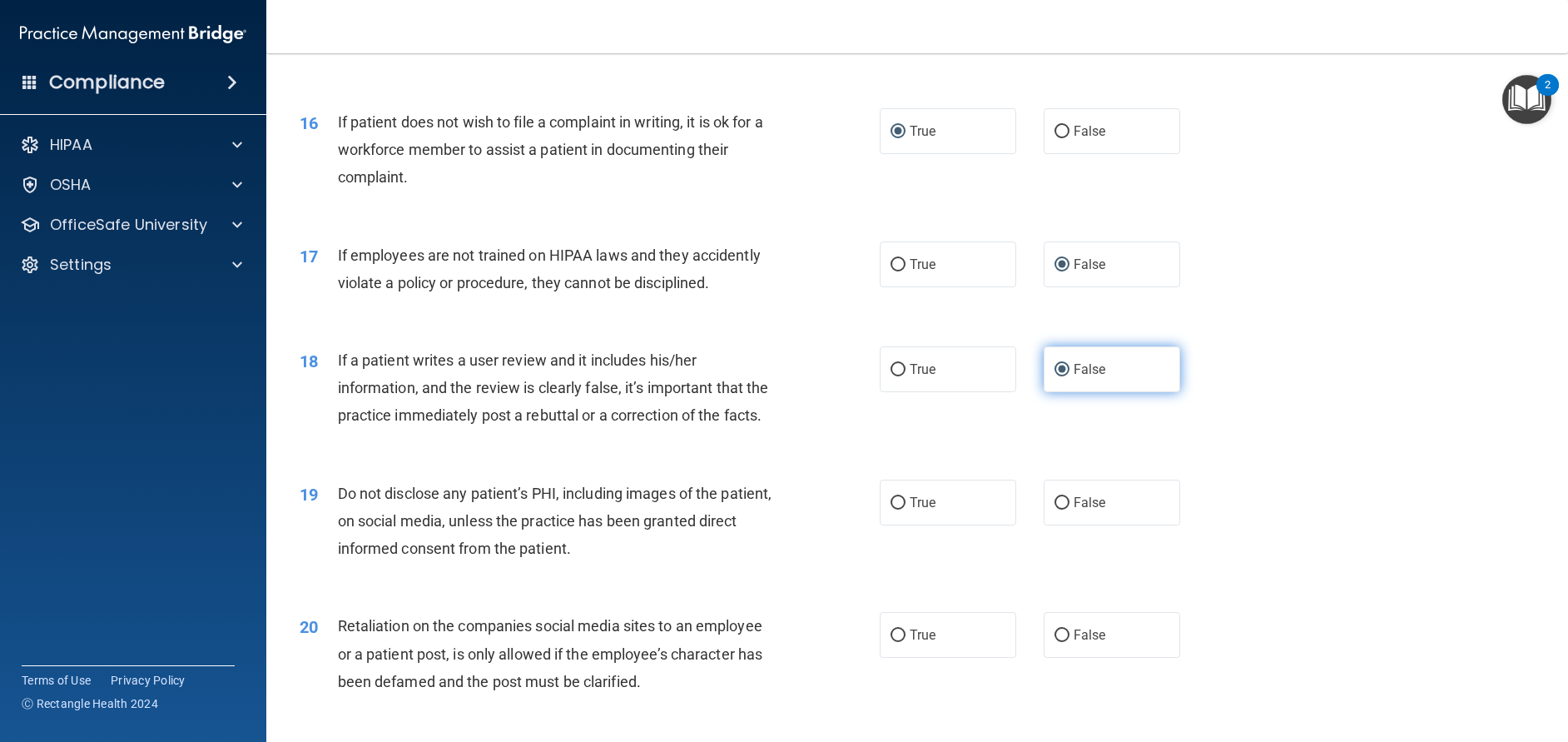
scroll to position [2105, 0]
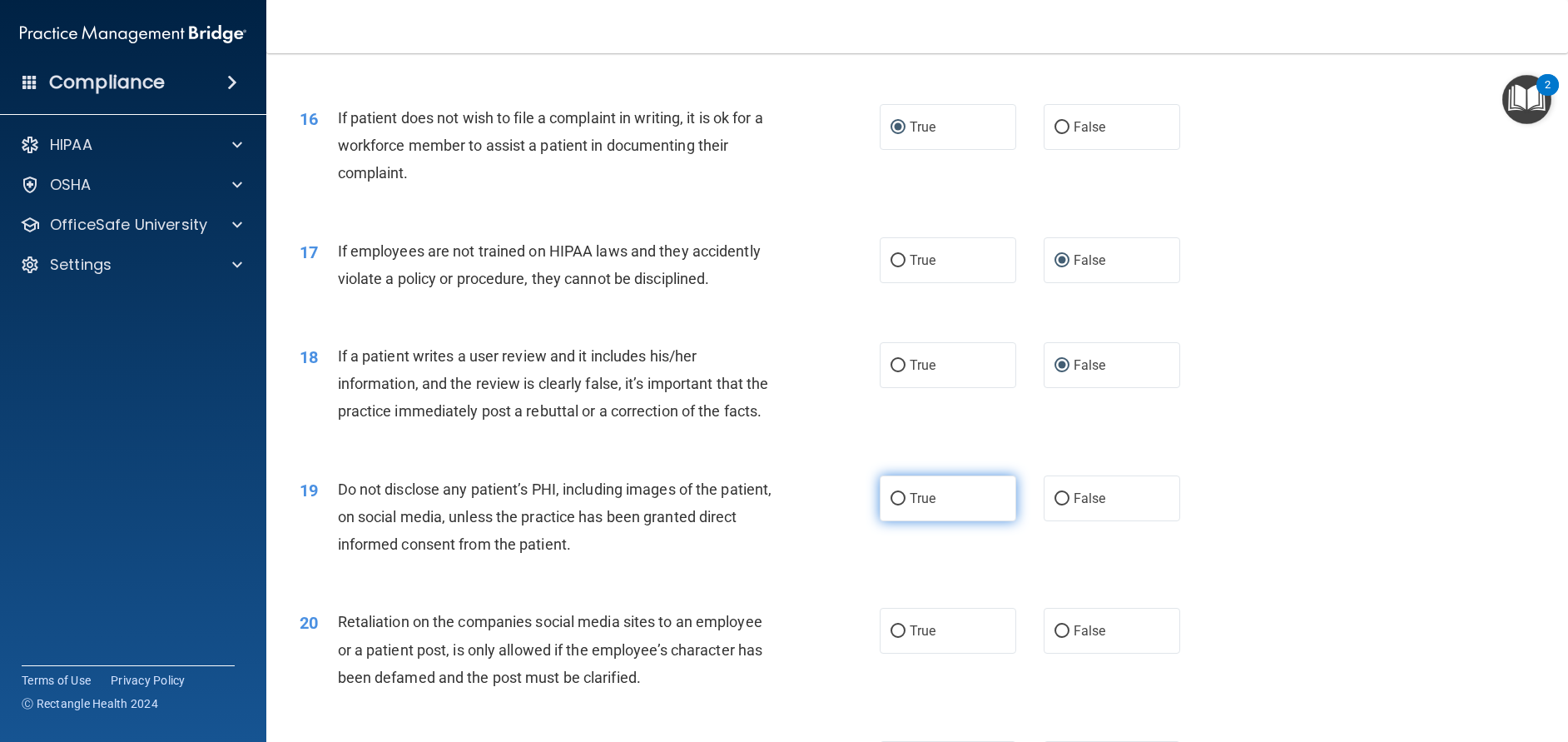
click at [890, 505] on input "True" at bounding box center [897, 499] width 15 height 12
radio input "true"
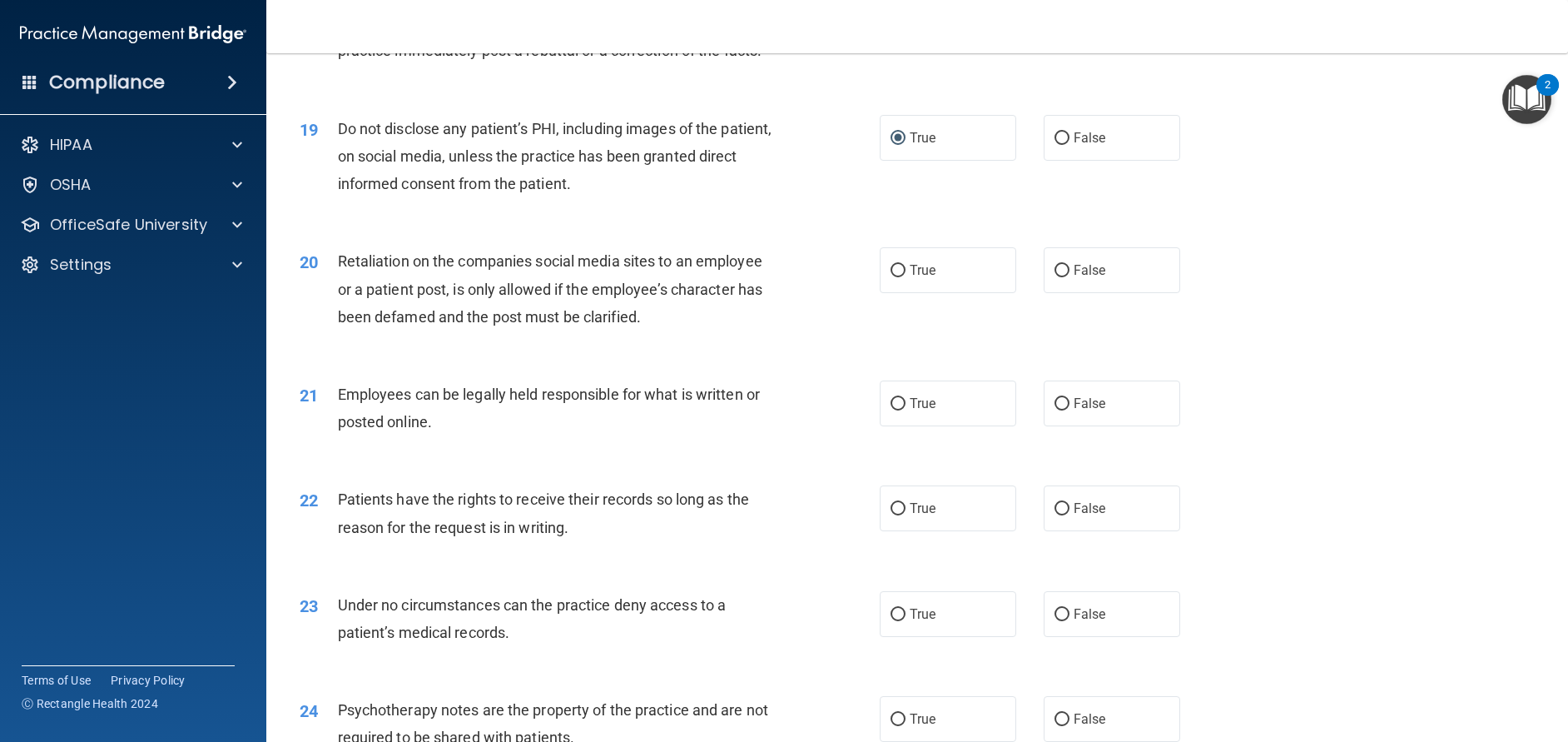
scroll to position [2462, 0]
click at [890, 279] on input "True" at bounding box center [897, 273] width 15 height 12
radio input "true"
click at [893, 413] on input "True" at bounding box center [897, 406] width 15 height 12
radio input "true"
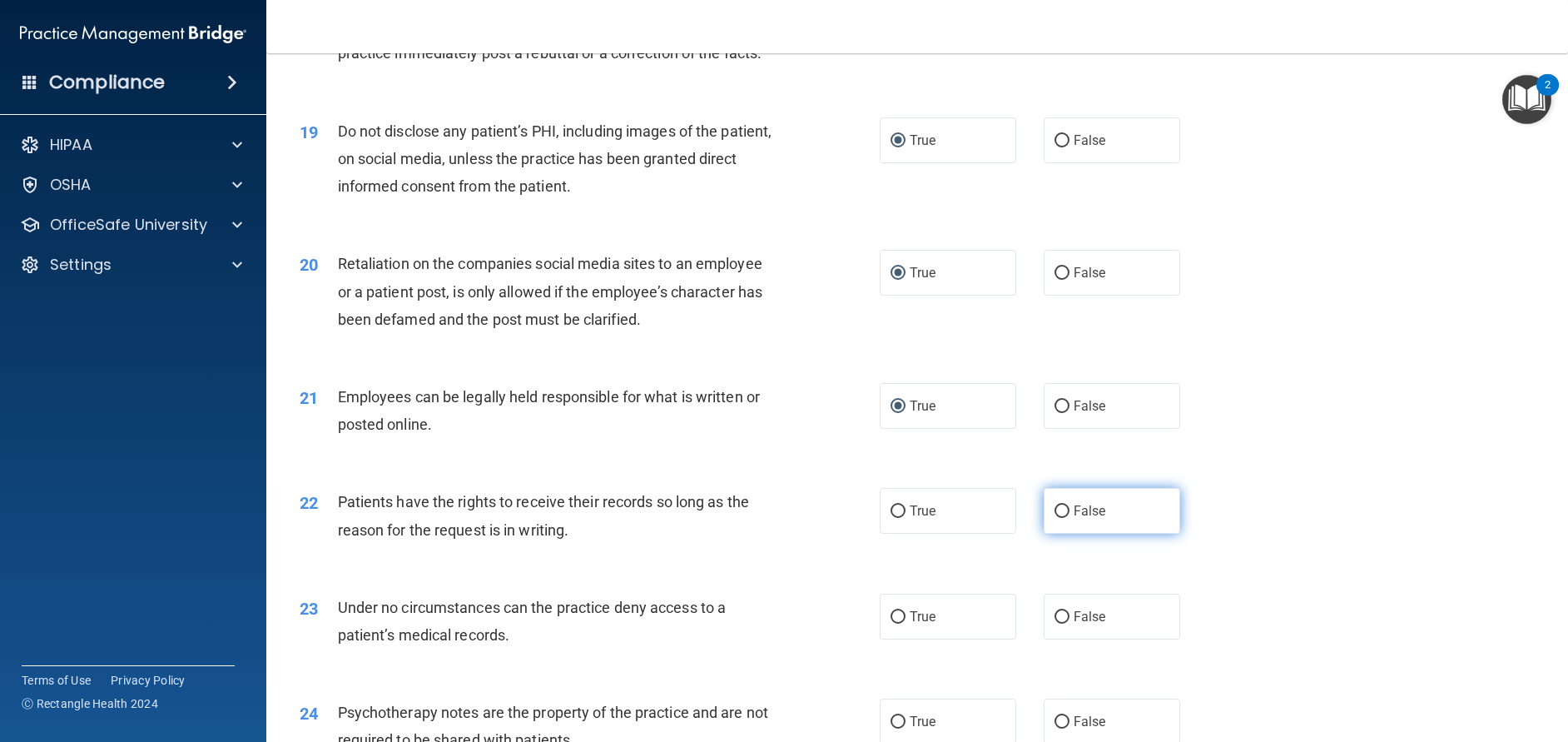
click at [1054, 518] on input "False" at bounding box center [1061, 511] width 15 height 12
radio input "true"
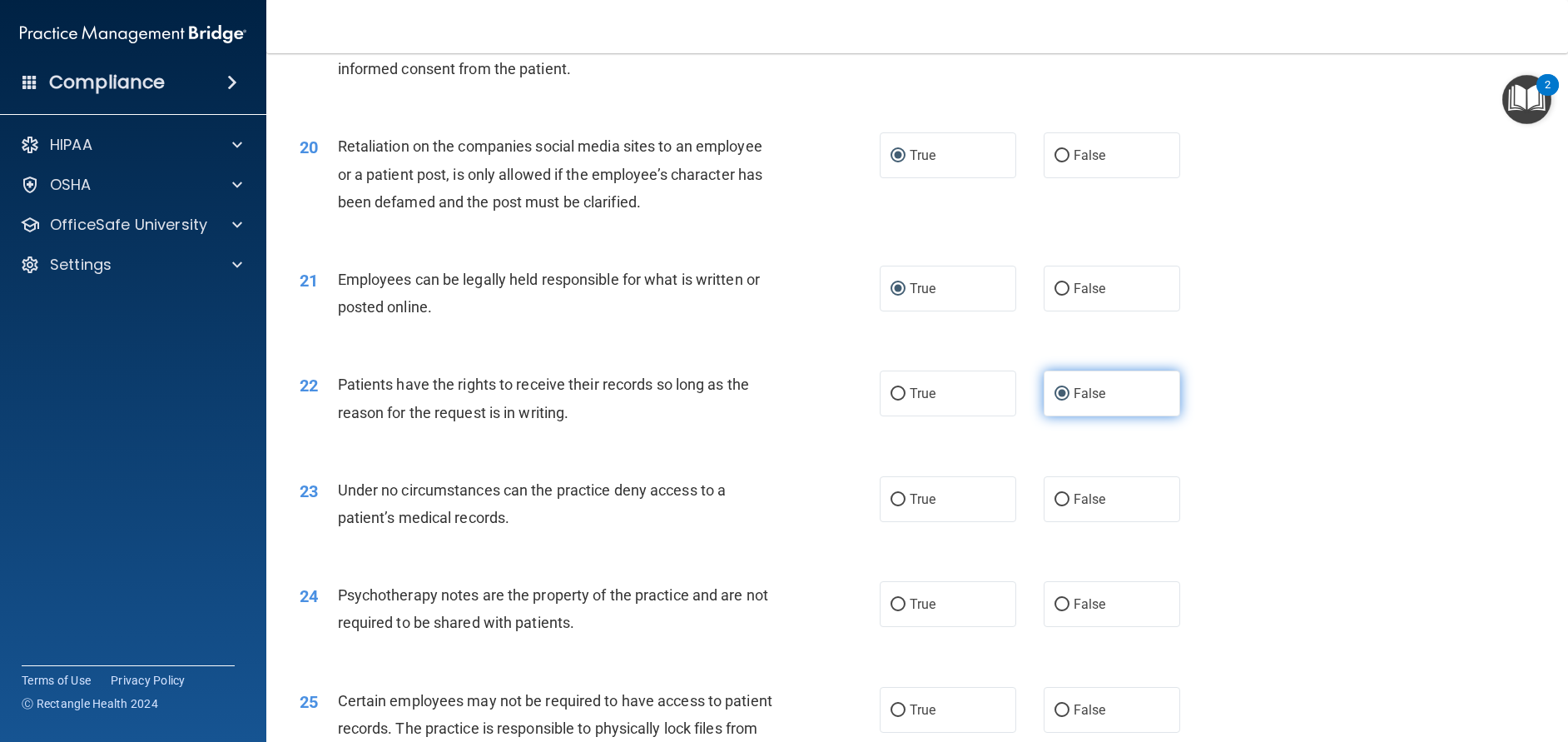
scroll to position [2581, 0]
click at [893, 504] on input "True" at bounding box center [897, 498] width 15 height 12
radio input "true"
click at [1054, 504] on input "False" at bounding box center [1061, 498] width 15 height 12
radio input "true"
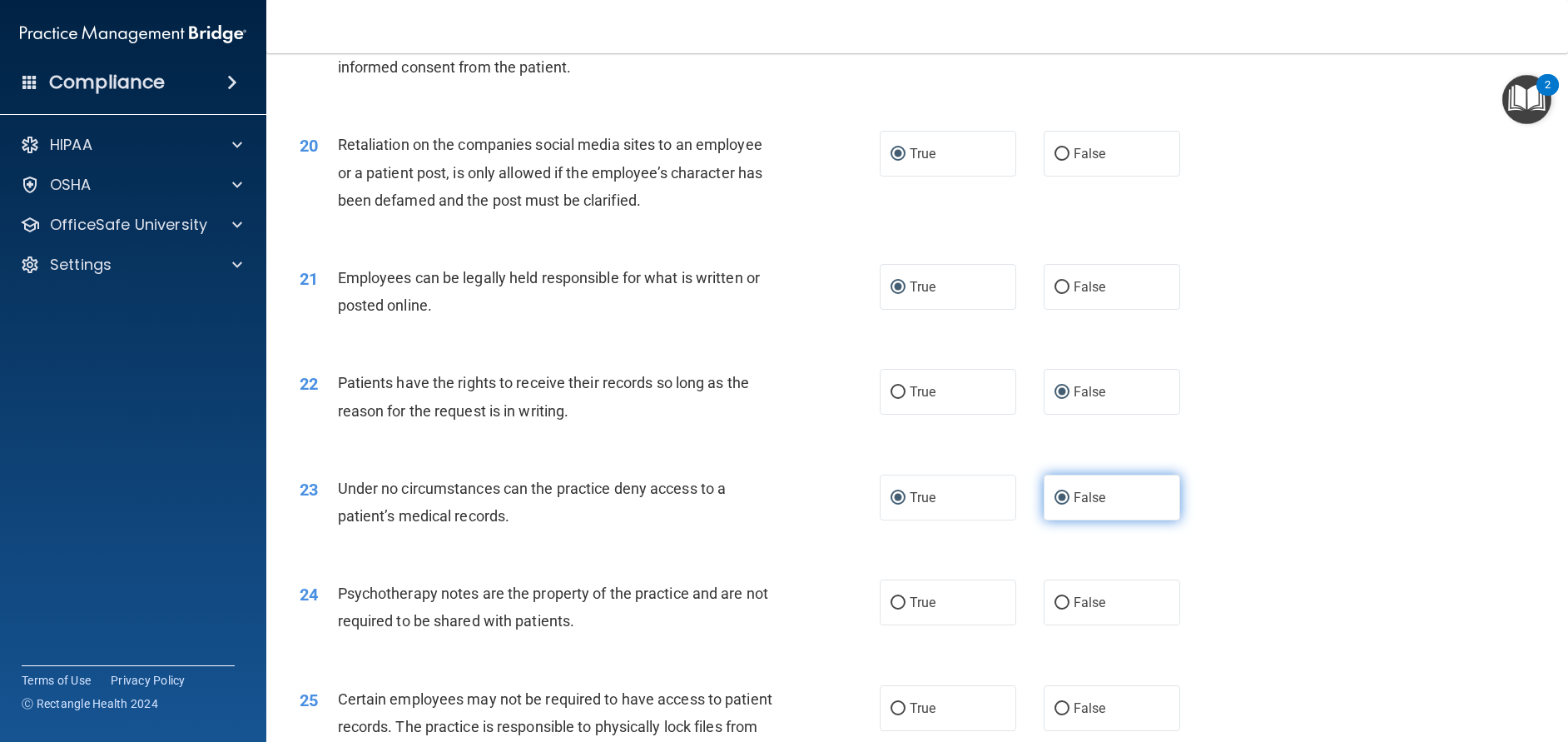
radio input "false"
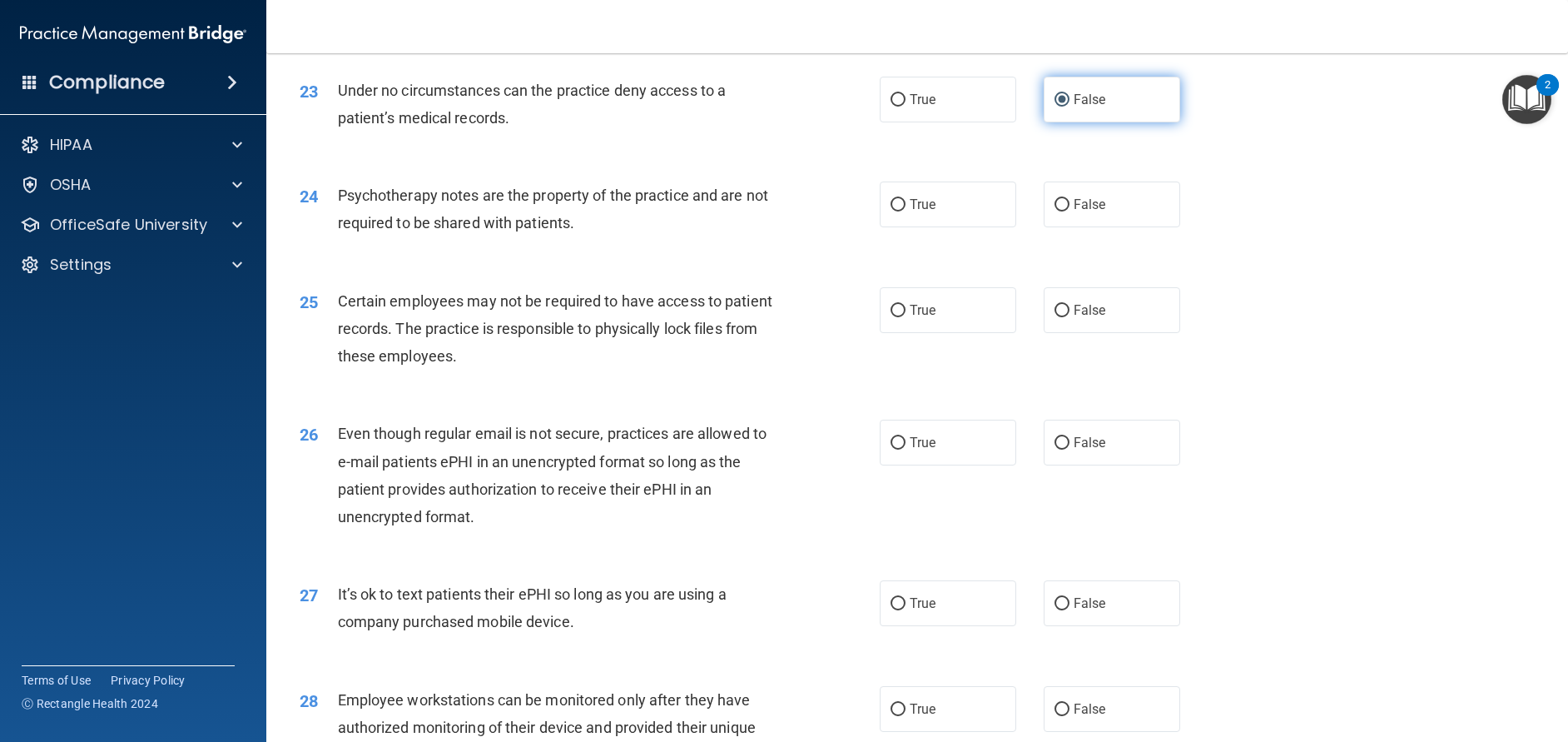
scroll to position [2969, 0]
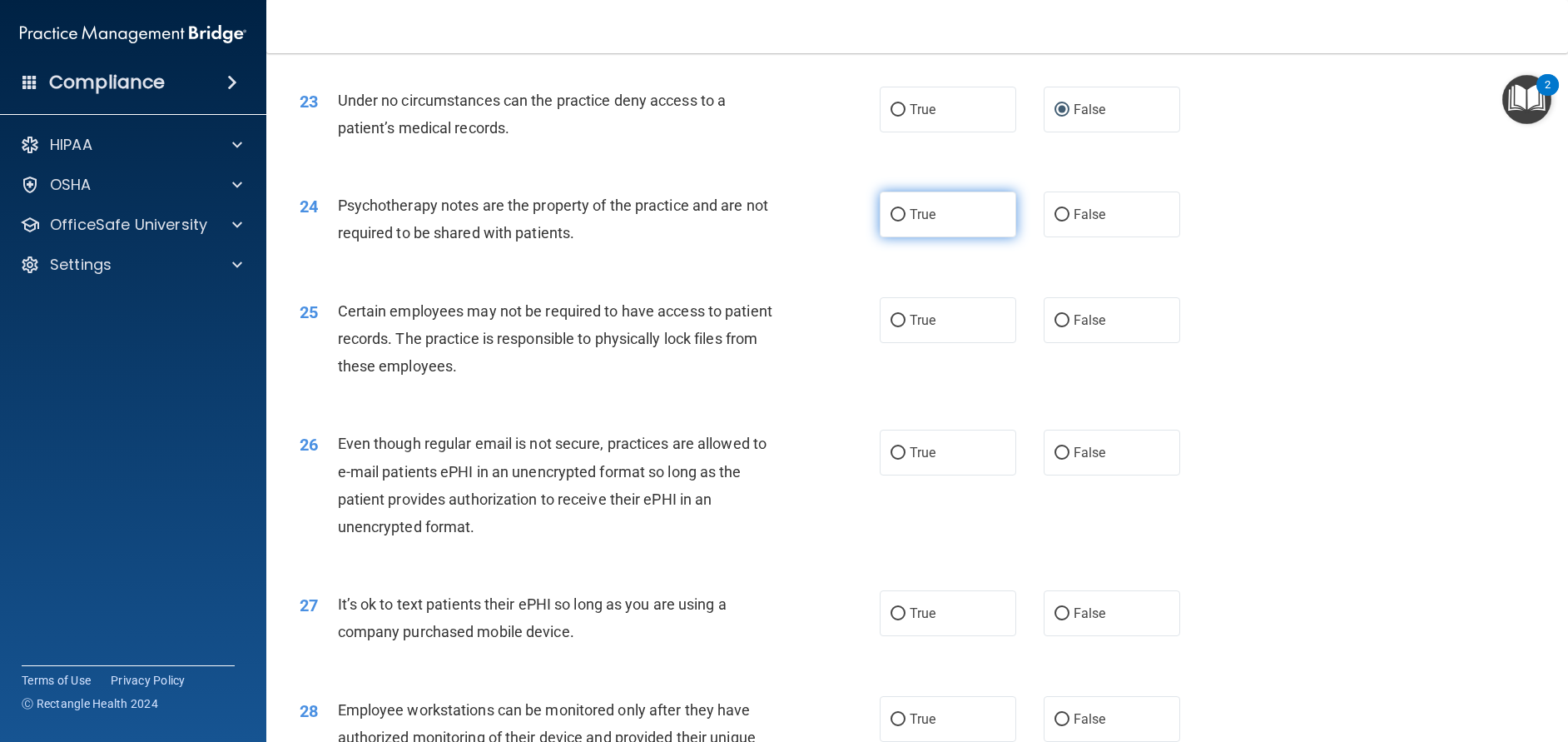
click at [897, 221] on input "True" at bounding box center [897, 215] width 15 height 12
radio input "true"
click at [1054, 221] on input "False" at bounding box center [1061, 215] width 15 height 12
radio input "true"
radio input "false"
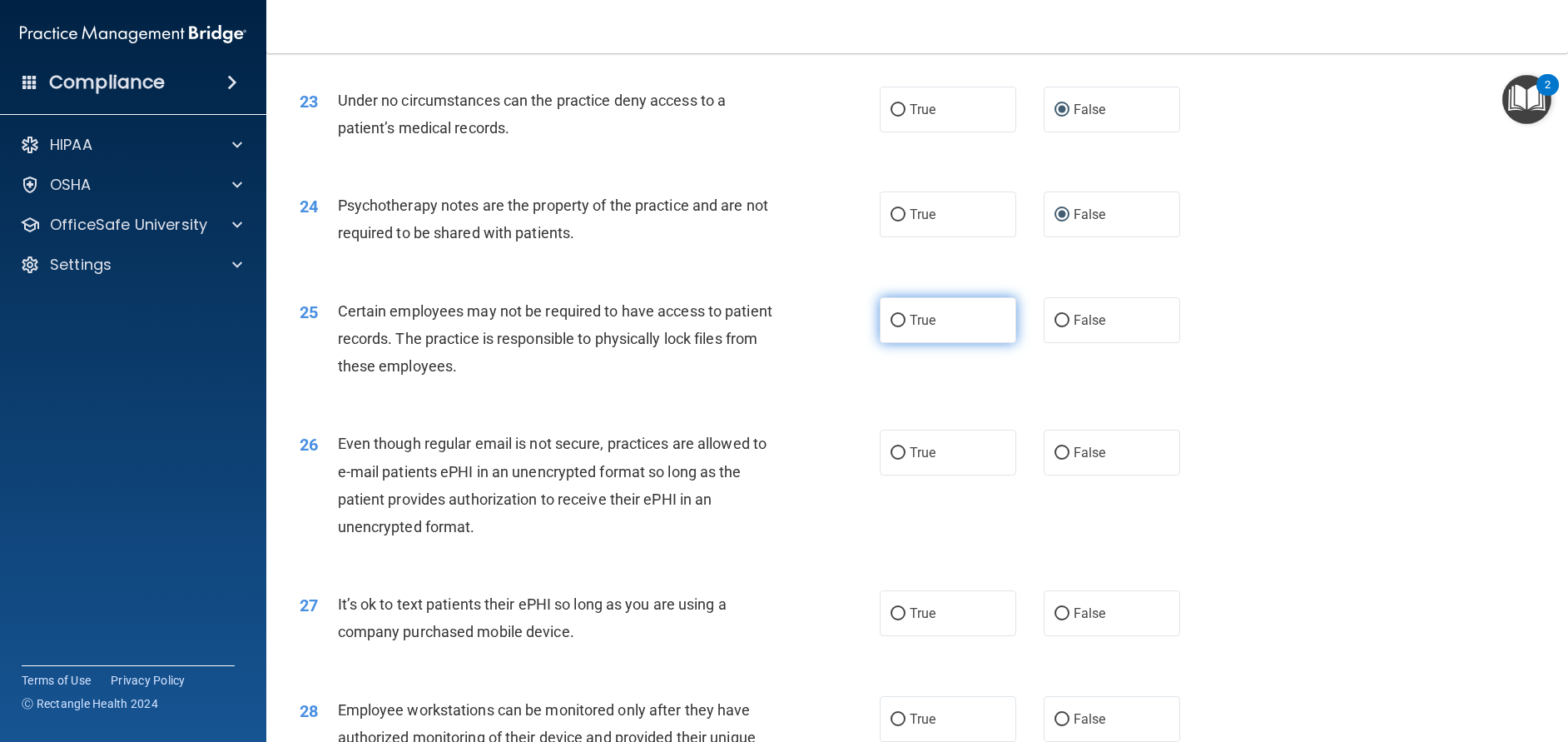
click at [895, 327] on input "True" at bounding box center [897, 321] width 15 height 12
radio input "true"
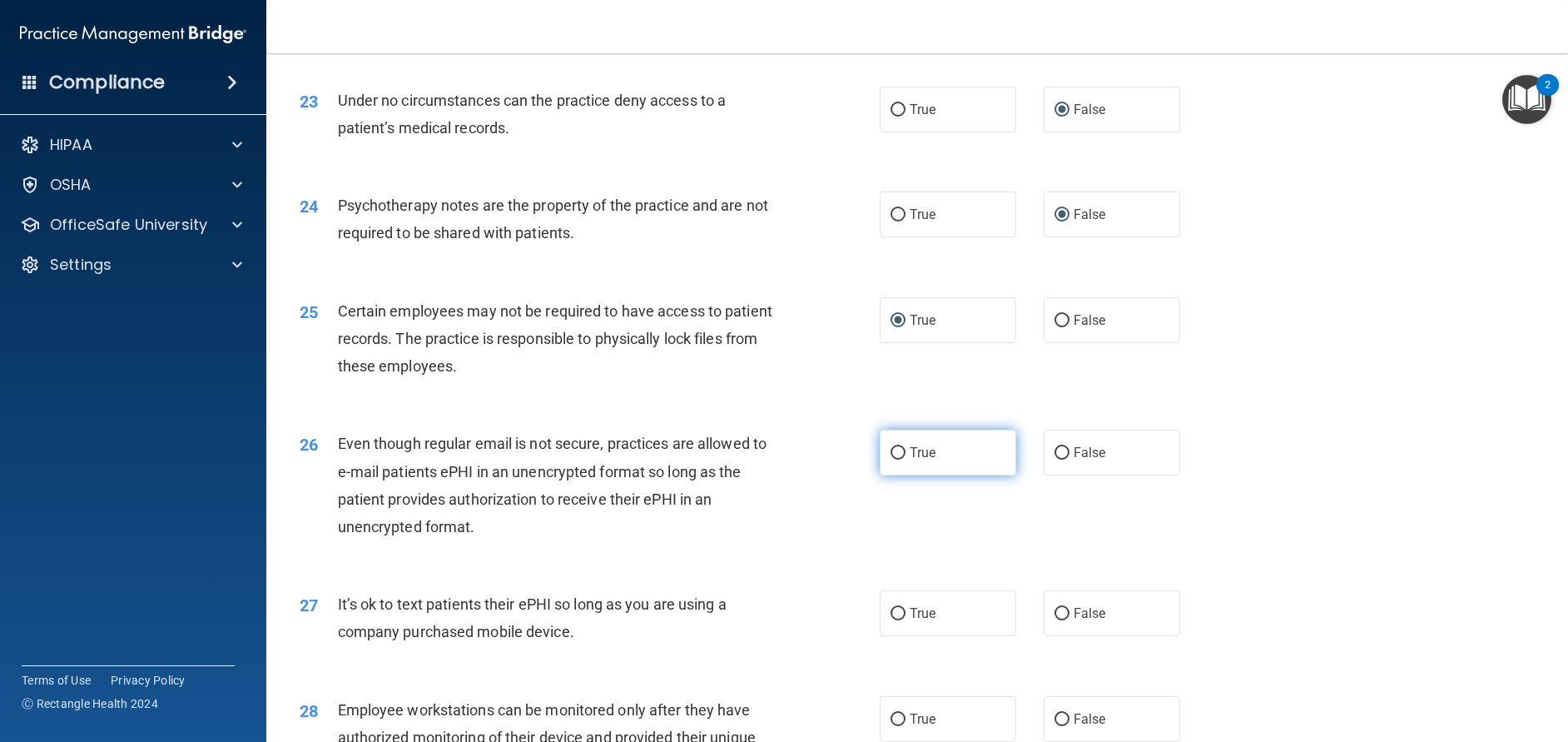
click at [897, 459] on input "True" at bounding box center [897, 453] width 15 height 12
radio input "true"
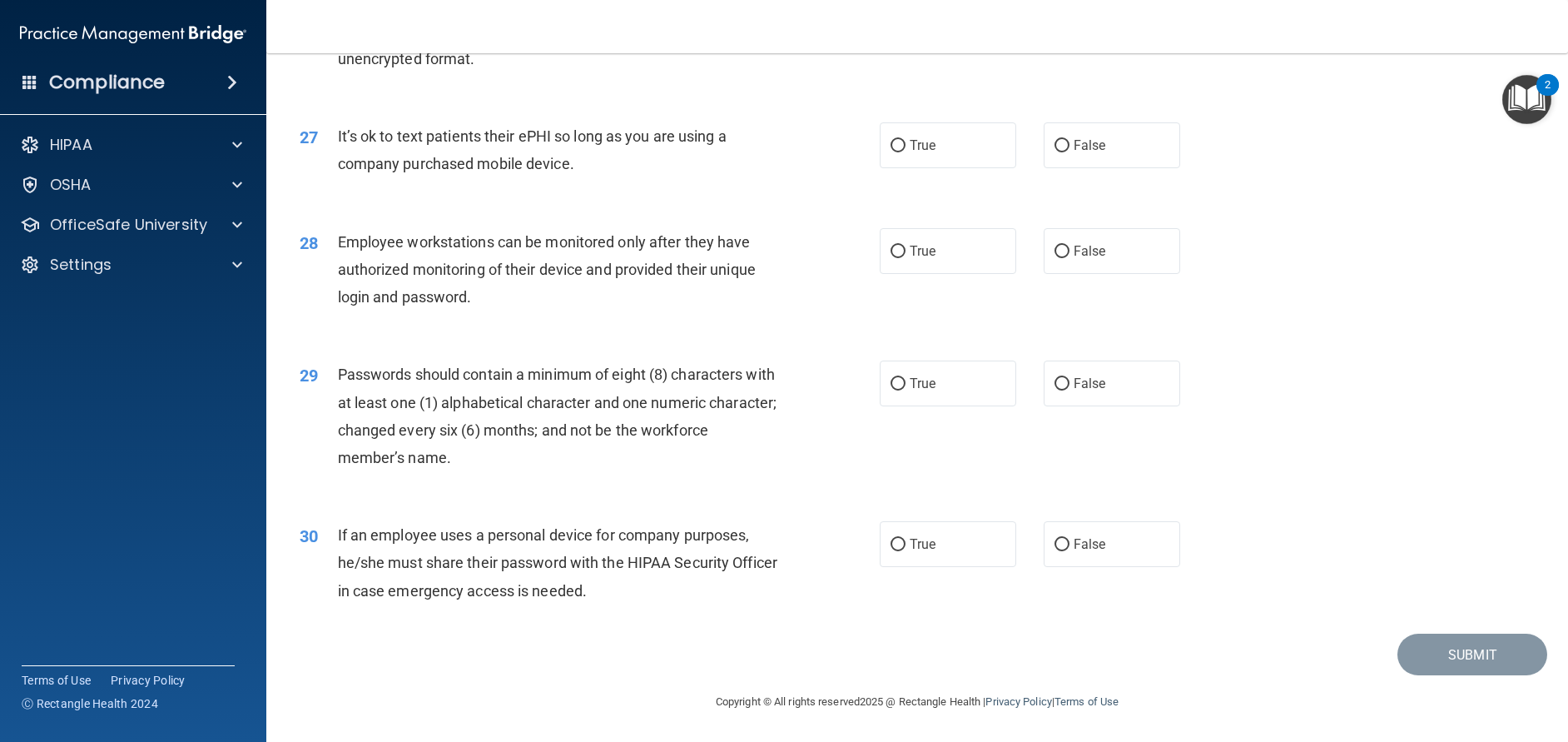
scroll to position [3458, 0]
click at [1054, 153] on input "False" at bounding box center [1061, 146] width 15 height 12
radio input "true"
click at [1054, 258] on input "False" at bounding box center [1061, 252] width 15 height 12
radio input "true"
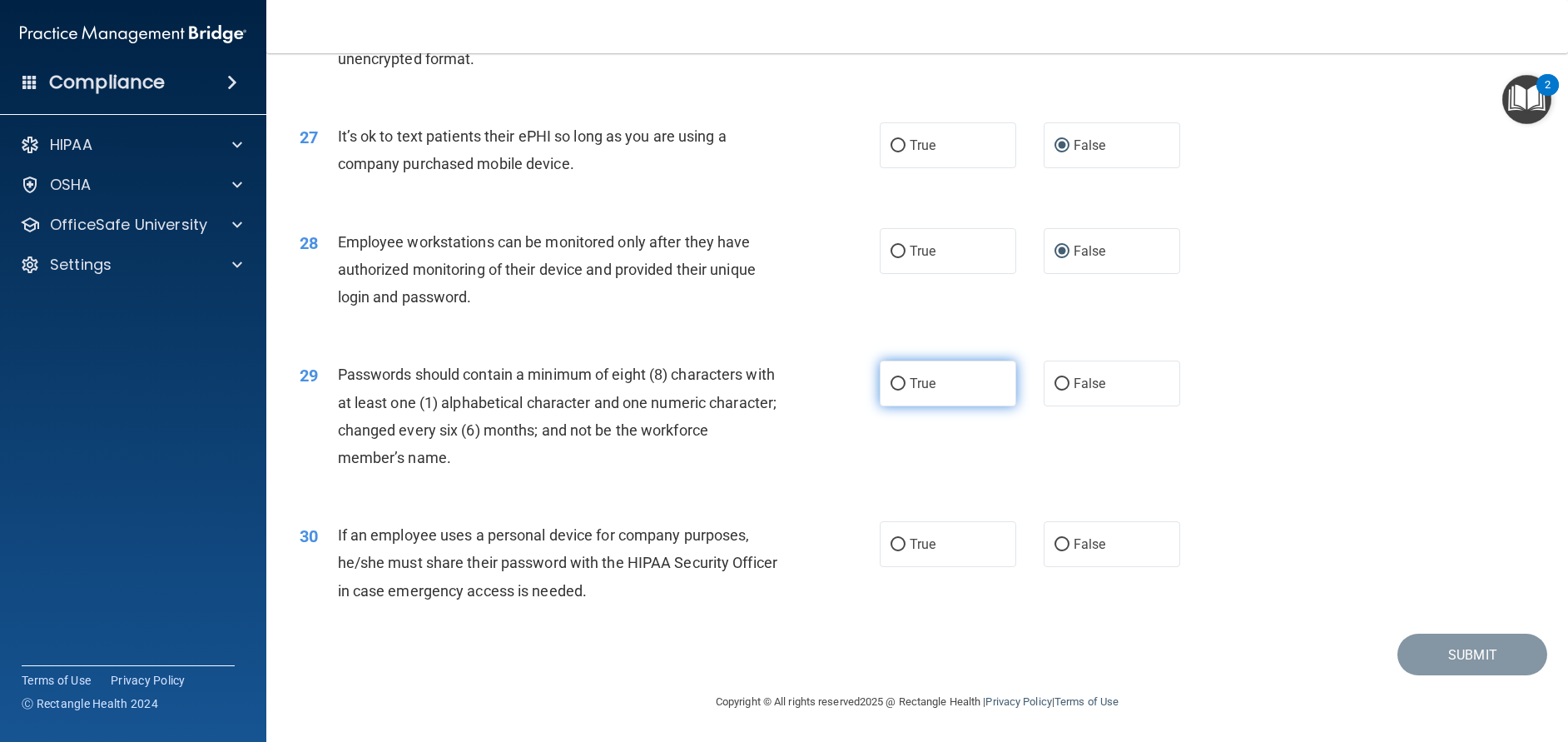
click at [895, 391] on input "True" at bounding box center [897, 384] width 15 height 12
radio input "true"
click at [1054, 551] on input "False" at bounding box center [1061, 545] width 15 height 12
radio input "true"
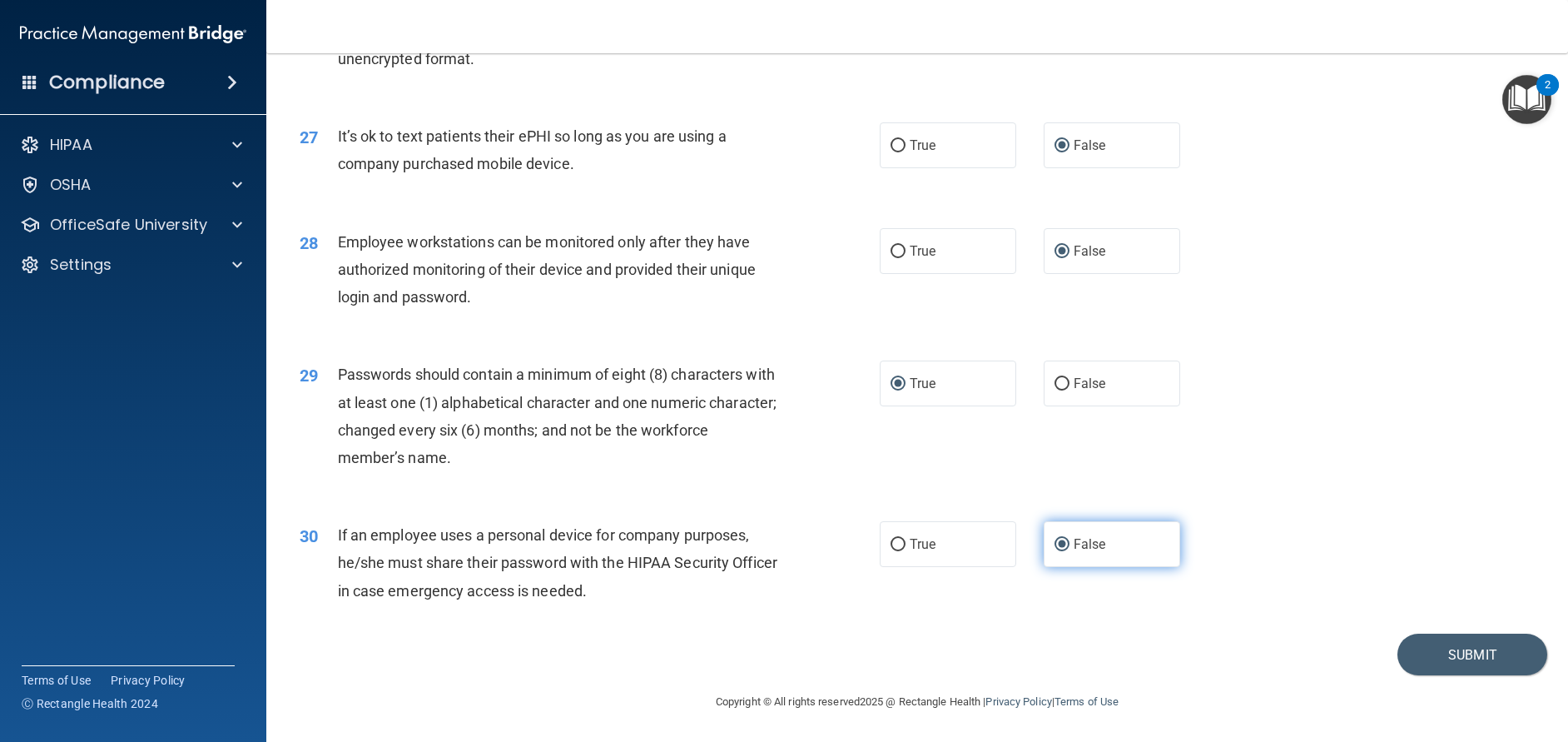
scroll to position [3493, 0]
click at [1368, 545] on div "30 If an employee uses a personal device for company purposes, he/she must shar…" at bounding box center [917, 566] width 1260 height 133
click at [1442, 718] on footer "Copyright © All rights reserved 2025 @ Rectangle Health | Privacy Policy | Term…" at bounding box center [916, 700] width 1235 height 50
click at [1438, 661] on button "Submit" at bounding box center [1472, 654] width 150 height 43
click at [1440, 648] on button "Submit" at bounding box center [1472, 654] width 150 height 43
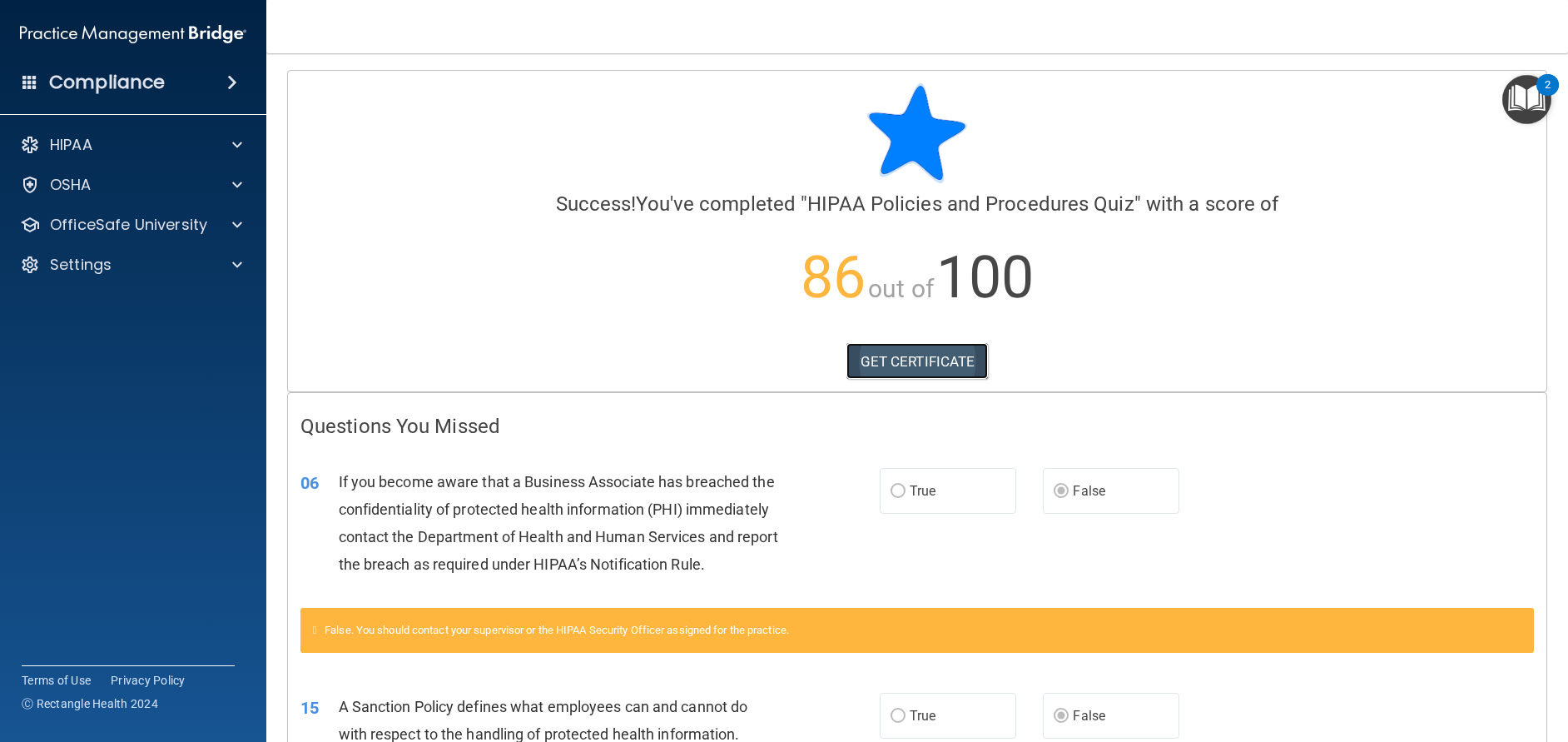
click at [876, 353] on link "GET CERTIFICATE" at bounding box center [917, 361] width 142 height 36
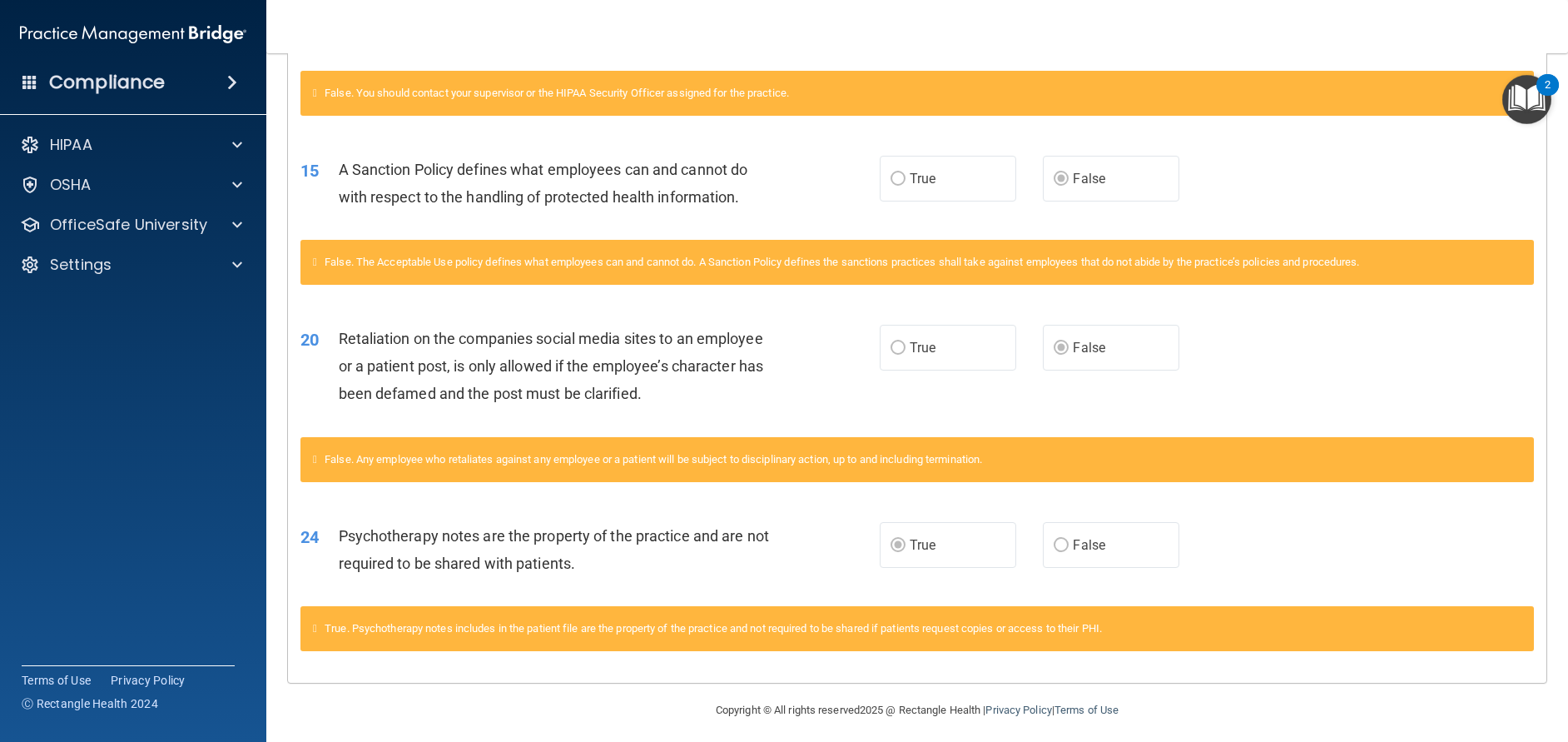
scroll to position [573, 0]
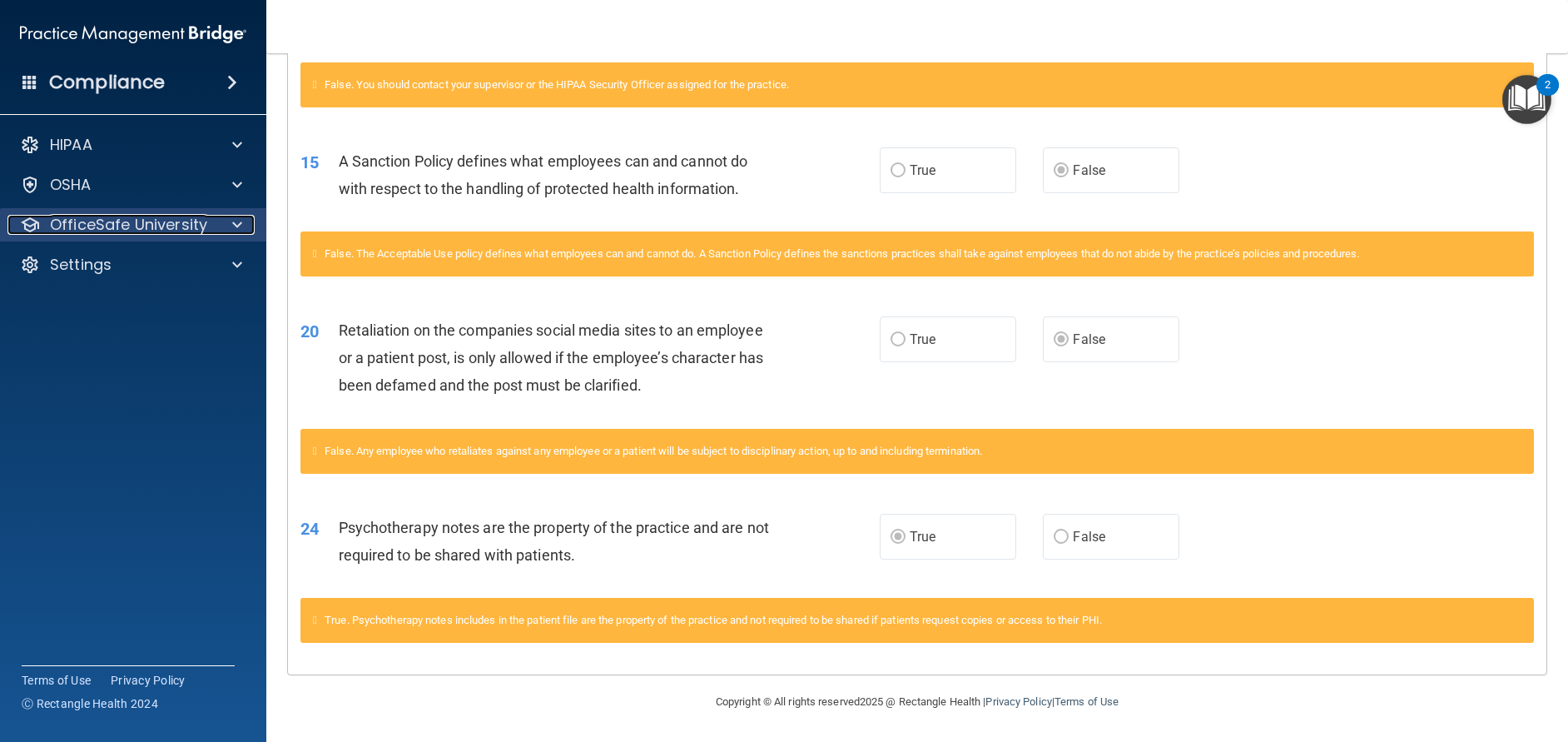
click at [154, 224] on p "OfficeSafe University" at bounding box center [128, 224] width 157 height 20
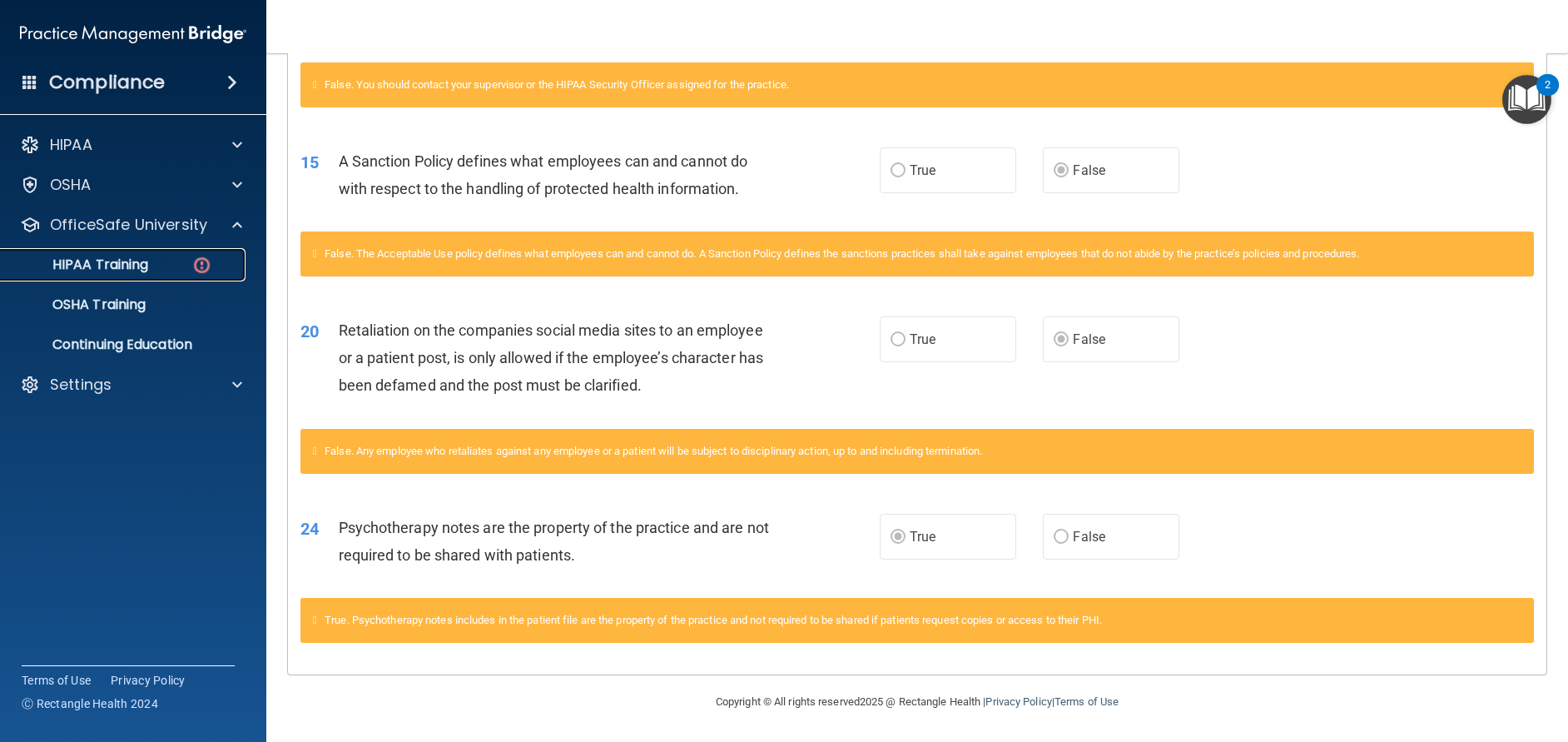
drag, startPoint x: 146, startPoint y: 255, endPoint x: 117, endPoint y: 266, distance: 31.0
click at [117, 266] on p "HIPAA Training" at bounding box center [79, 264] width 137 height 16
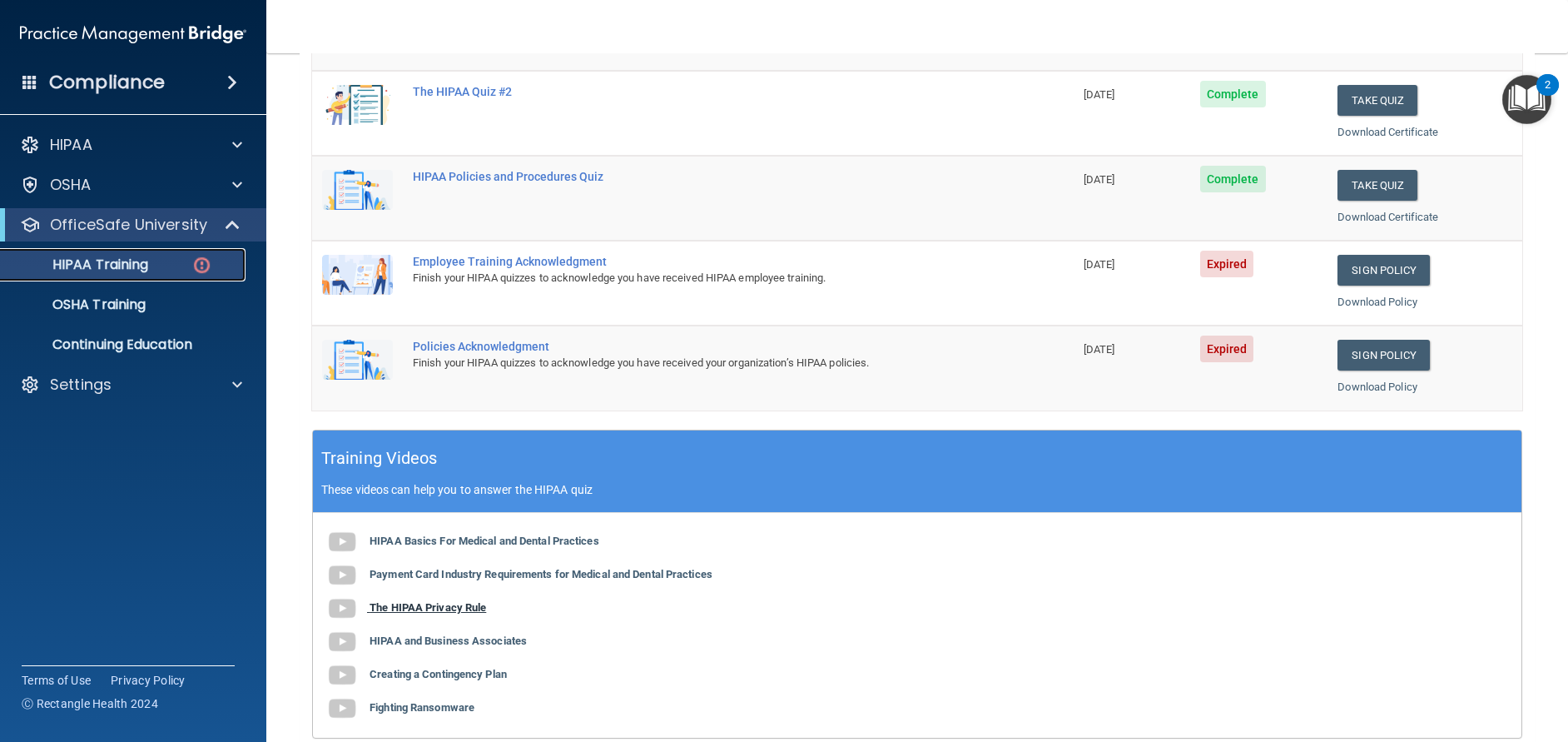
scroll to position [295, 0]
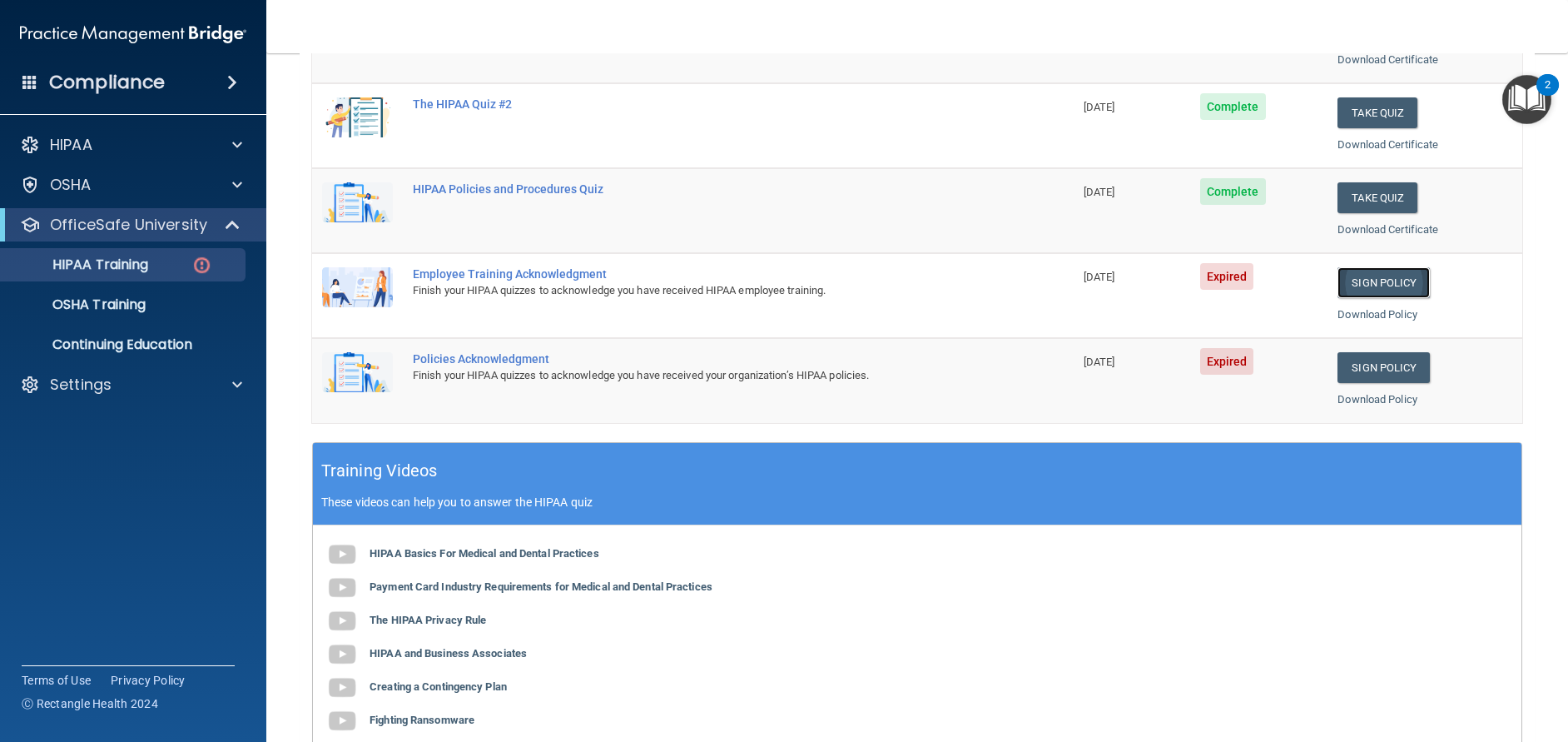
click at [1362, 278] on link "Sign Policy" at bounding box center [1383, 282] width 92 height 30
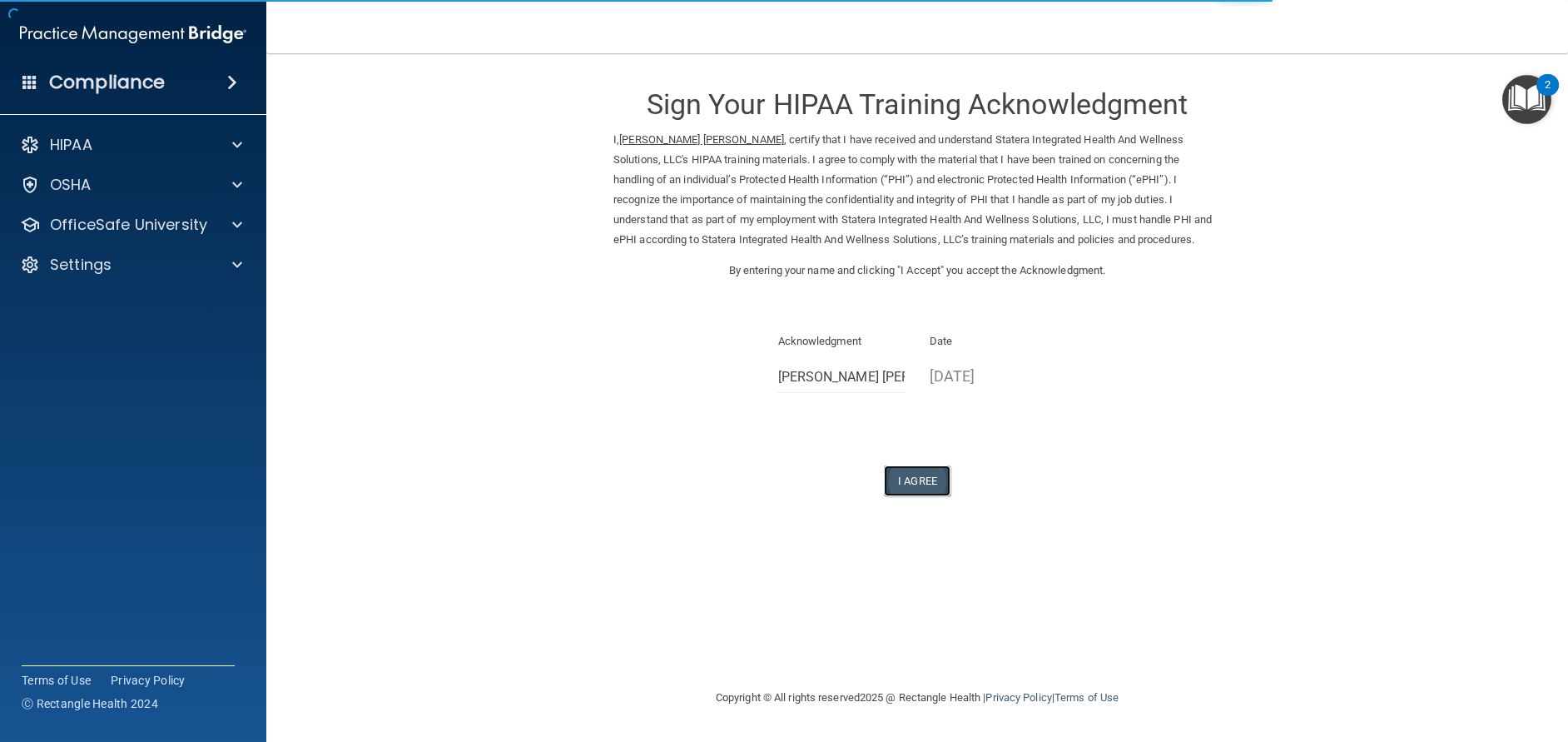
click at [922, 482] on button "I Agree" at bounding box center [917, 480] width 67 height 30
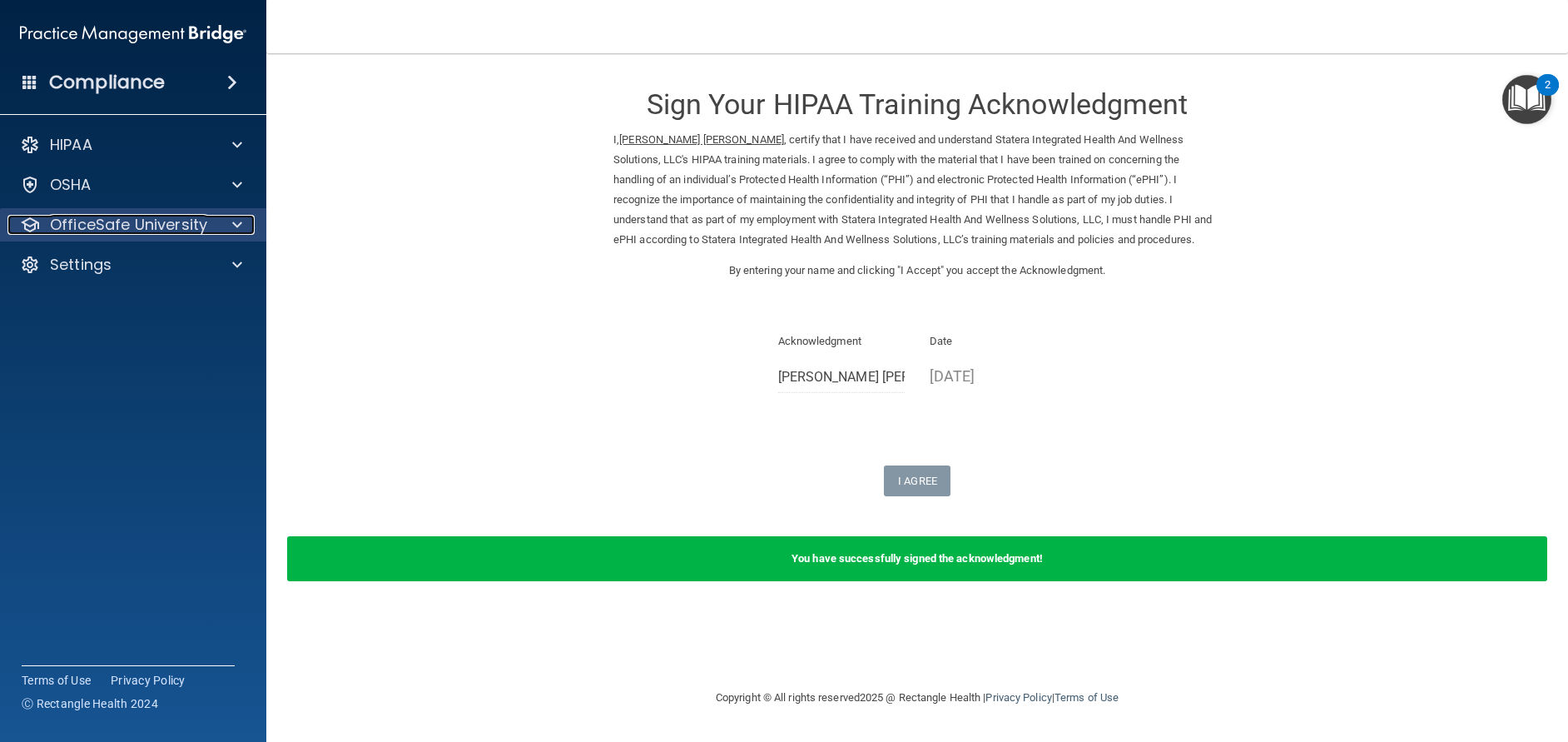
click at [216, 224] on div at bounding box center [234, 224] width 42 height 20
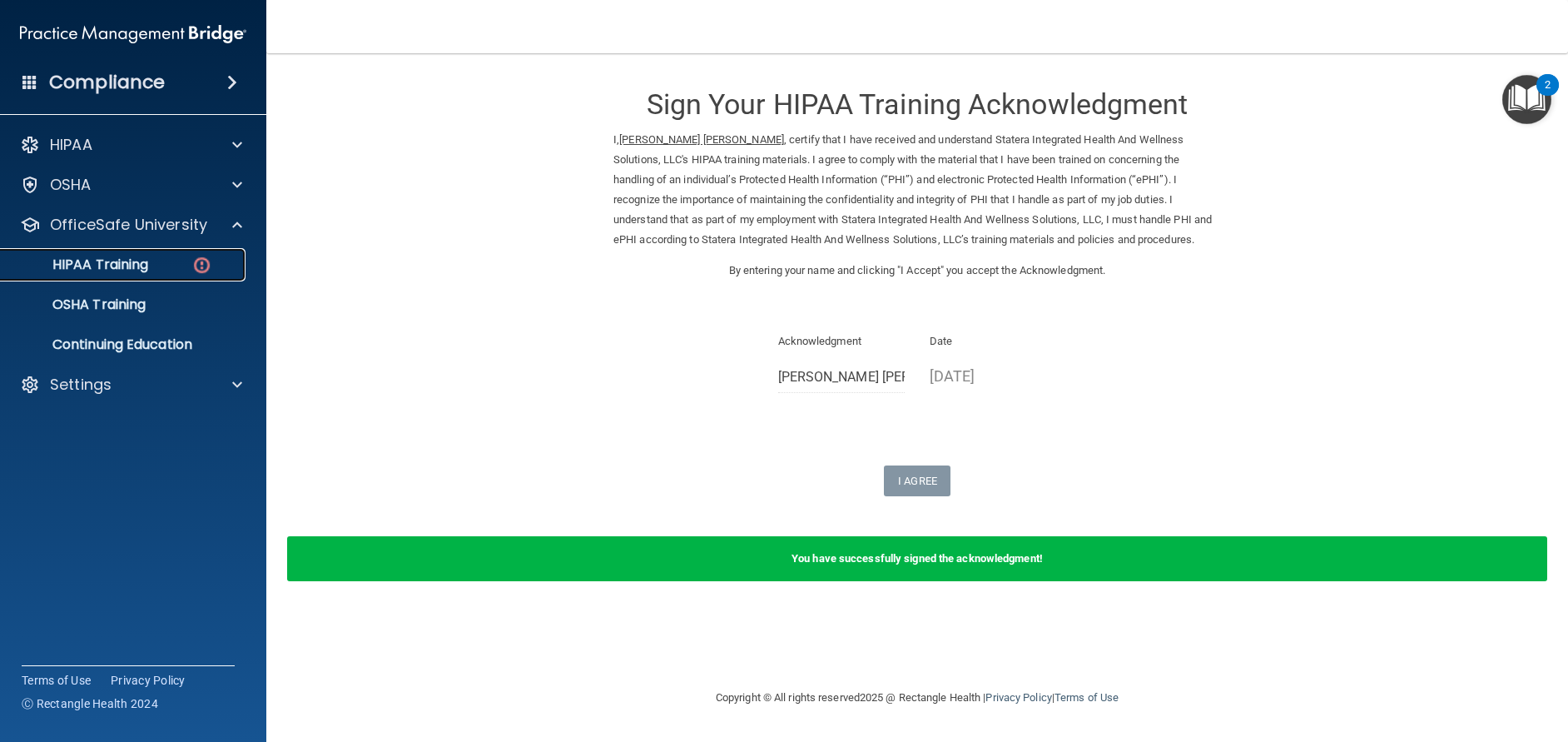
click at [148, 266] on p "HIPAA Training" at bounding box center [79, 264] width 137 height 16
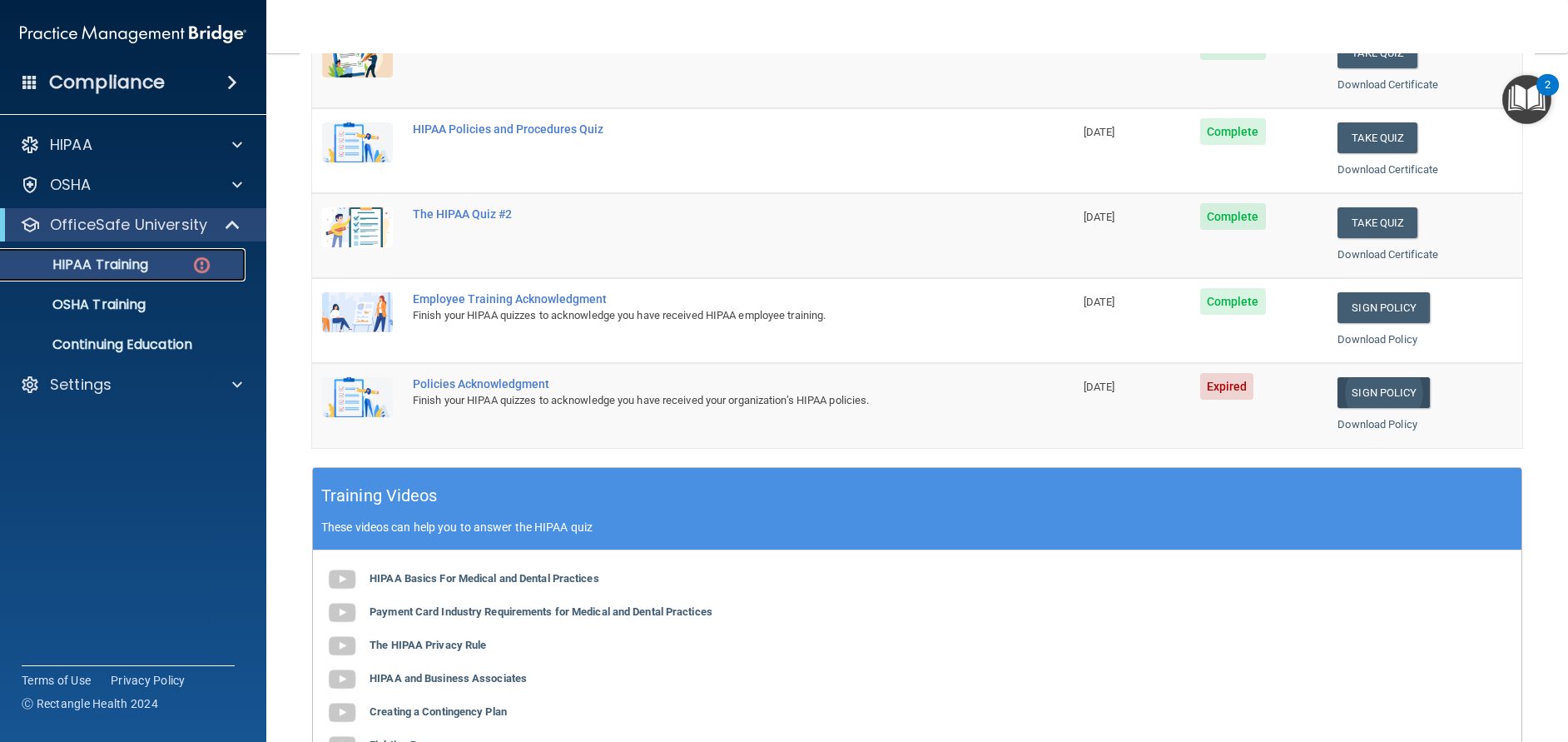
scroll to position [277, 0]
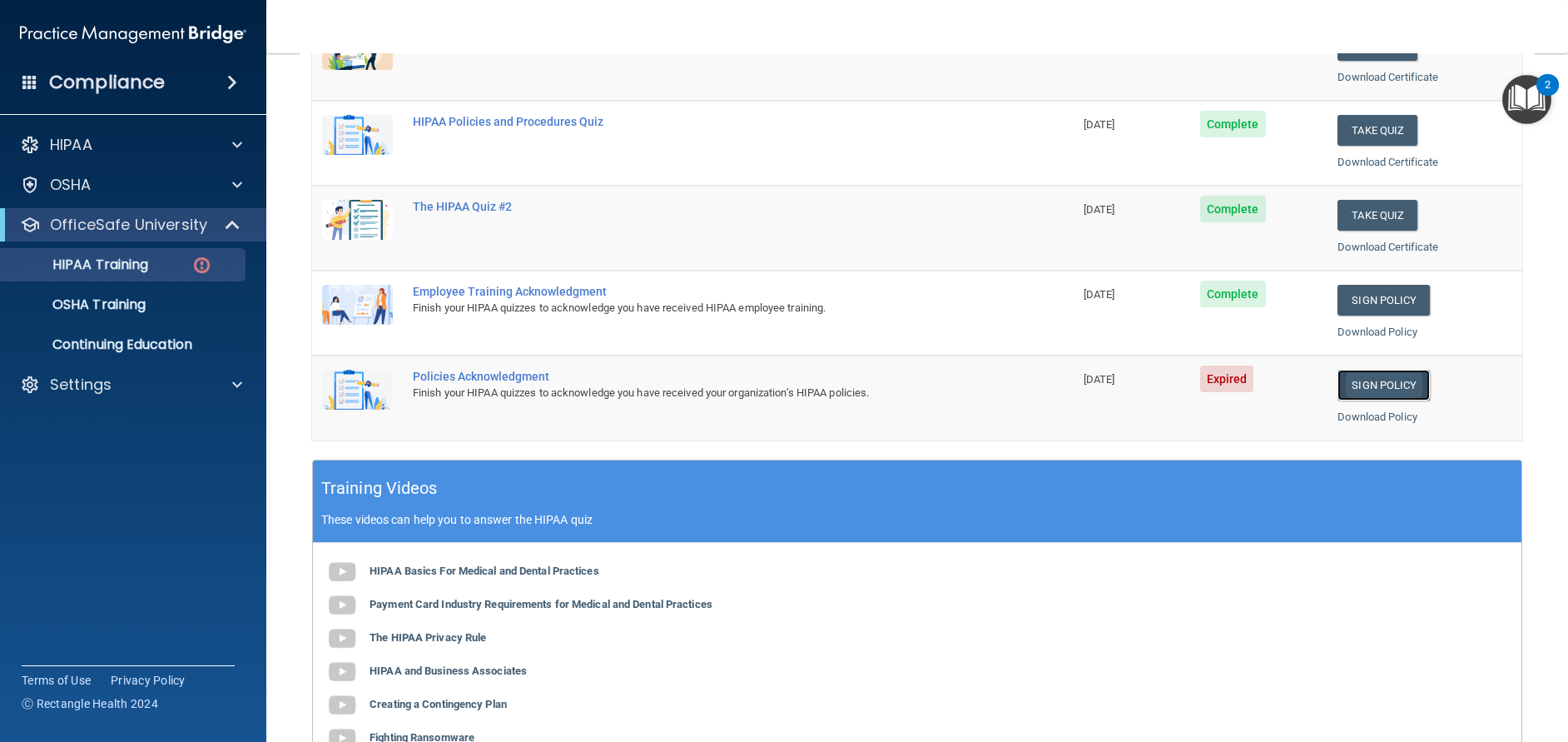
click at [1381, 386] on link "Sign Policy" at bounding box center [1383, 384] width 92 height 30
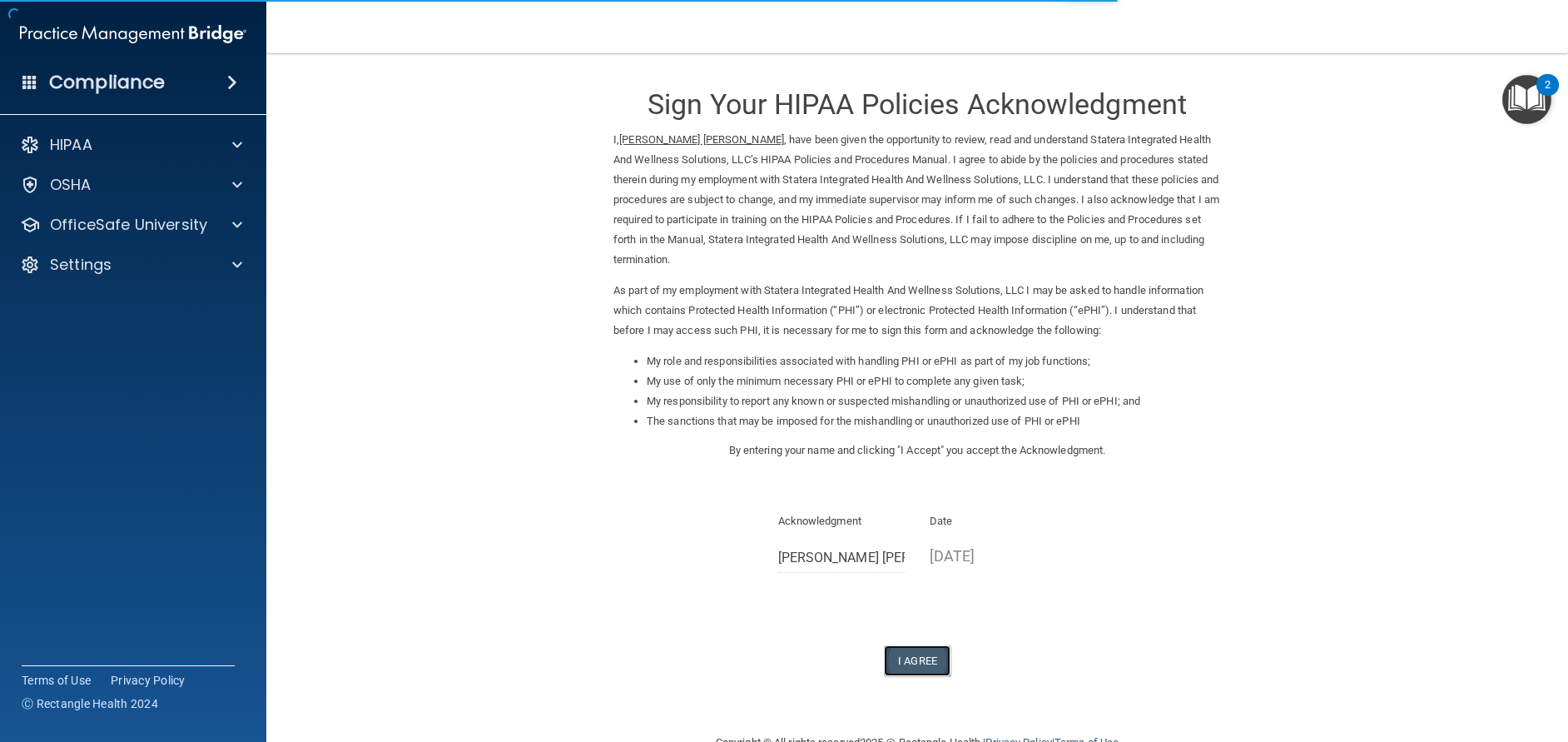
click at [909, 673] on button "I Agree" at bounding box center [917, 660] width 67 height 30
